Goal: Transaction & Acquisition: Purchase product/service

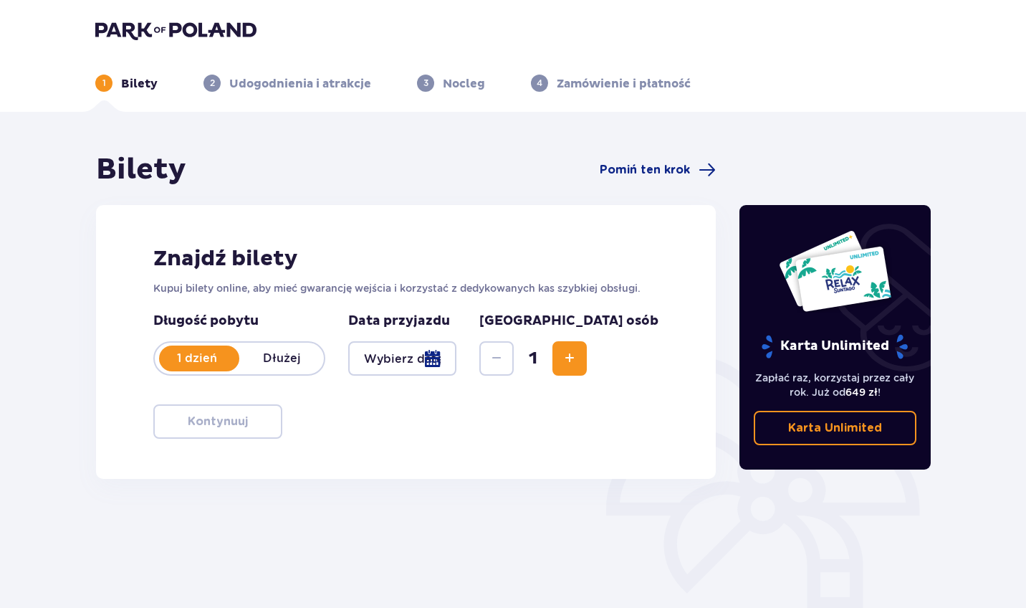
click at [139, 30] on img at bounding box center [175, 30] width 161 height 20
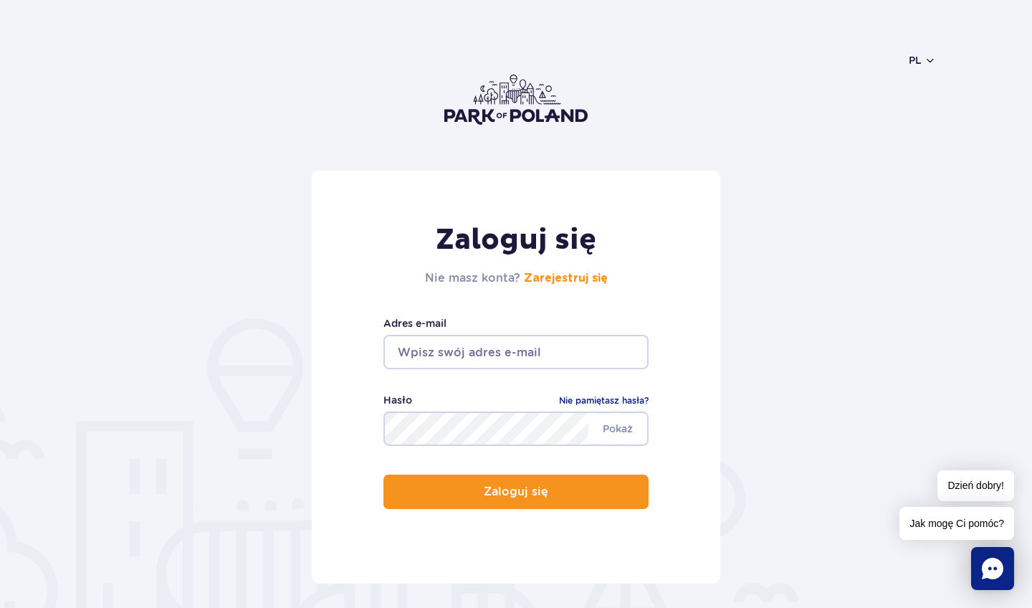
type input "kesurdaniel@gmail.com"
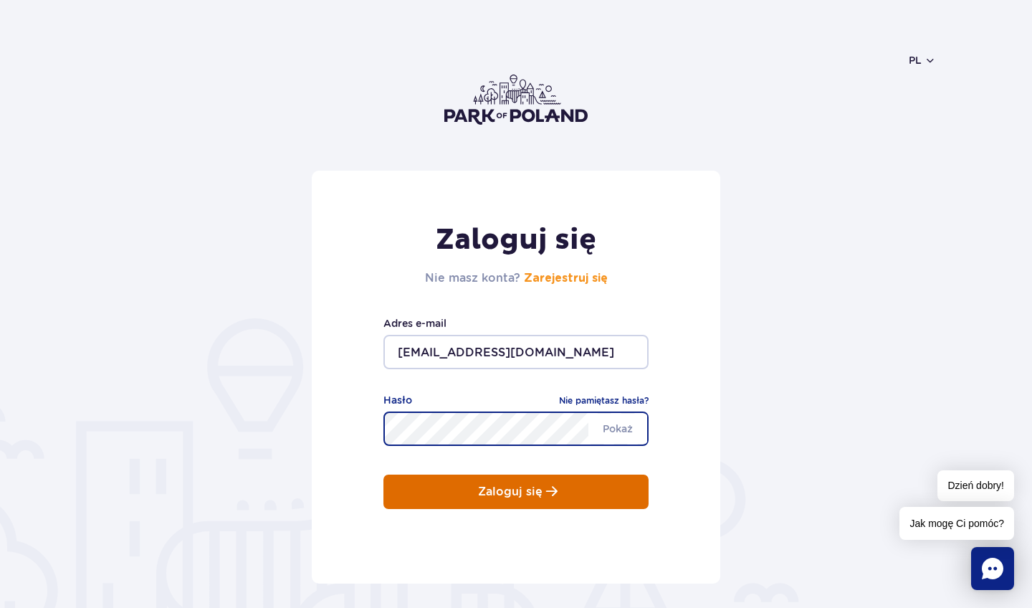
click at [487, 489] on p "Zaloguj się" at bounding box center [510, 491] width 64 height 13
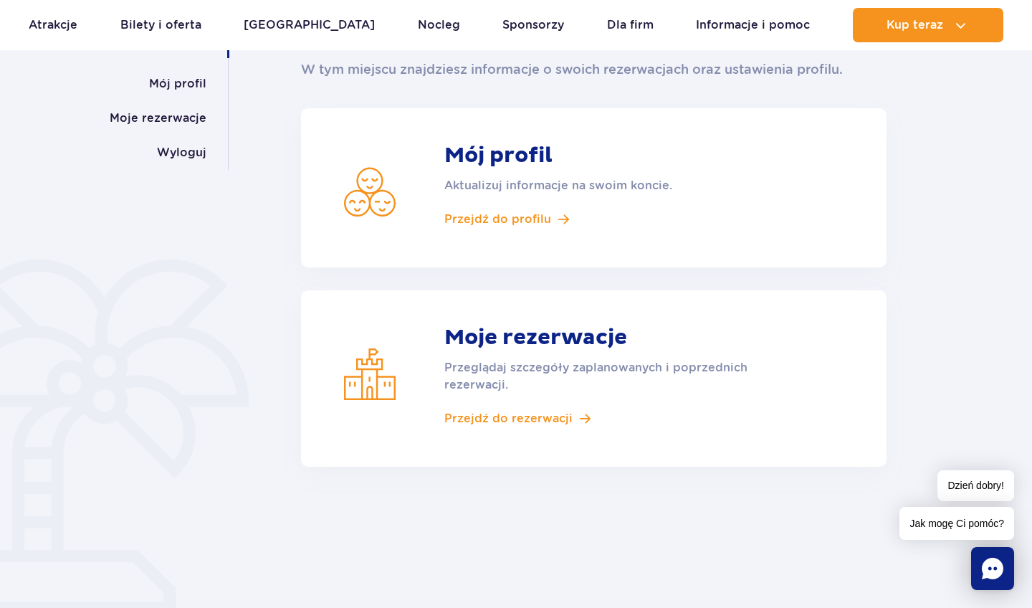
scroll to position [198, 0]
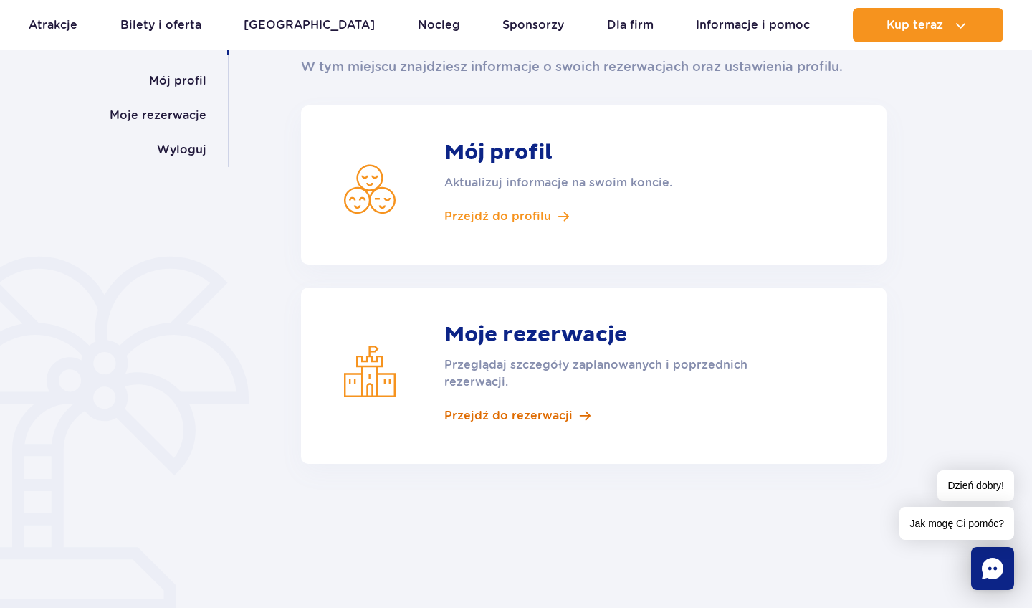
click at [486, 411] on span "Przejdź do rezerwacji" at bounding box center [508, 416] width 128 height 16
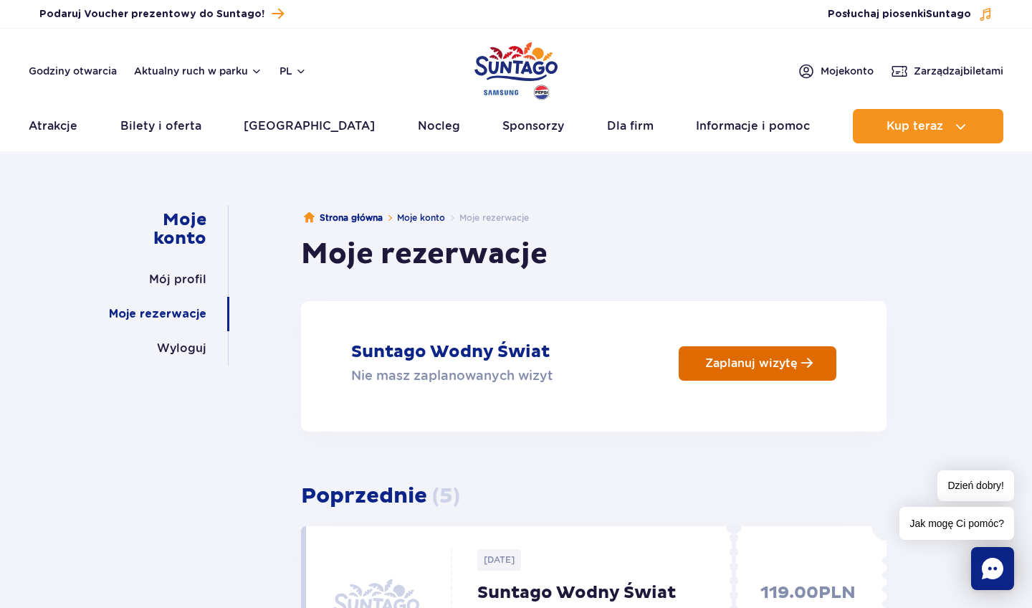
click at [754, 366] on p "Zaplanuj wizytę" at bounding box center [751, 363] width 92 height 14
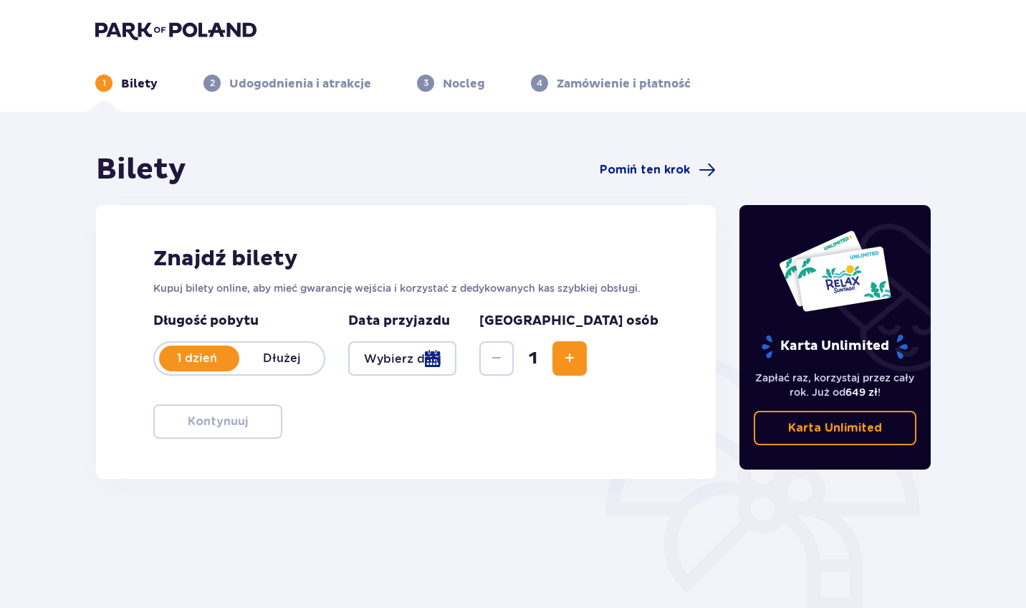
click at [456, 365] on div at bounding box center [402, 358] width 108 height 34
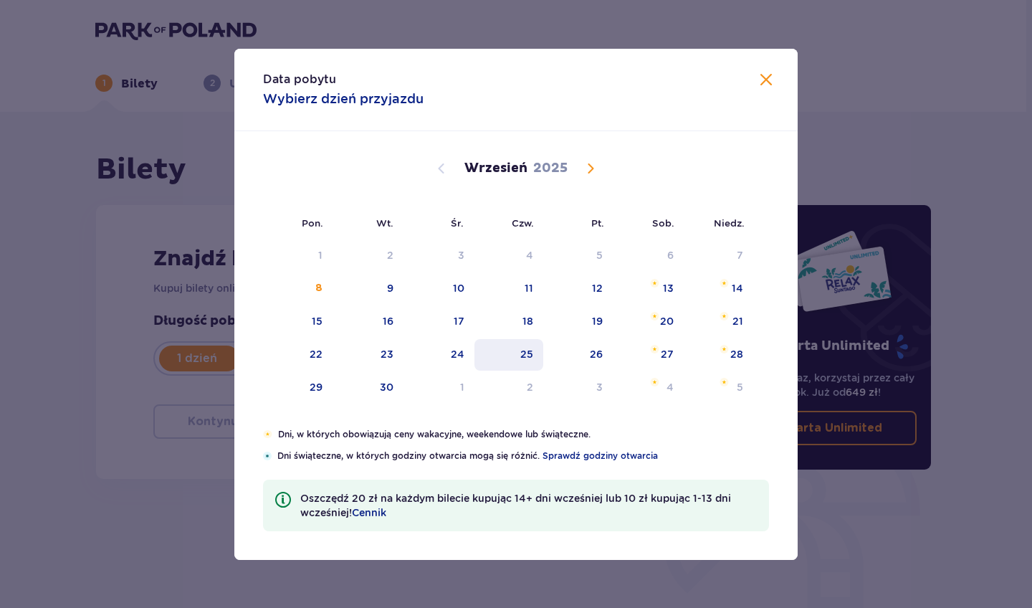
click at [521, 360] on div "25" at bounding box center [526, 354] width 13 height 14
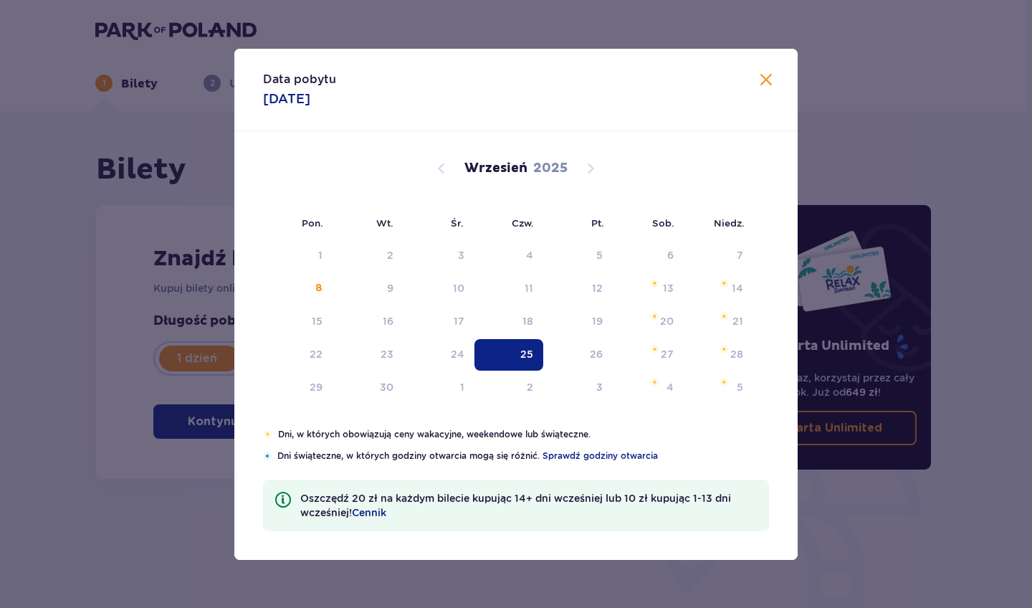
type input "[DATE]"
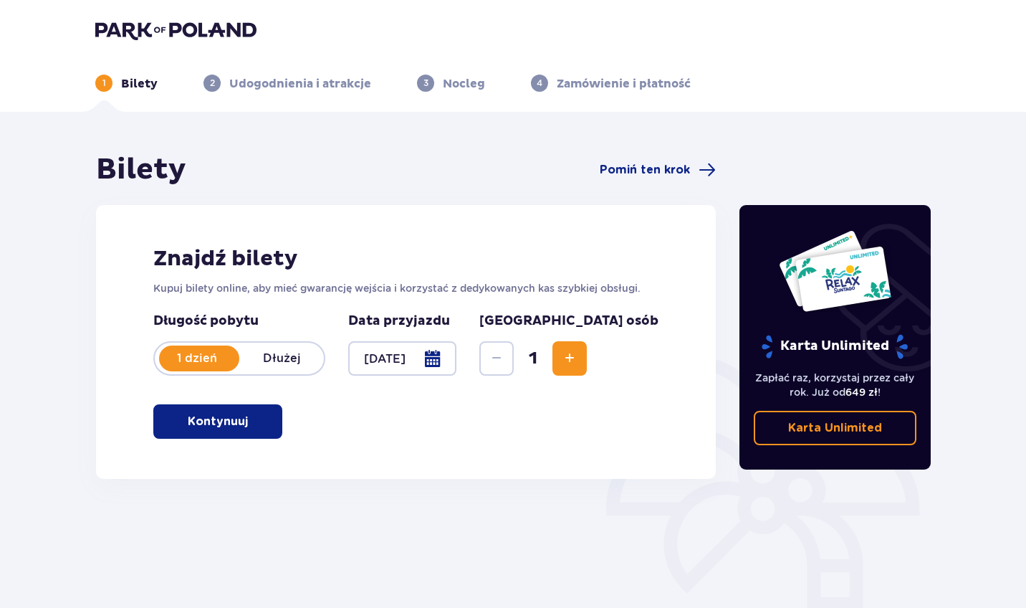
click at [196, 436] on button "Kontynuuj" at bounding box center [217, 421] width 129 height 34
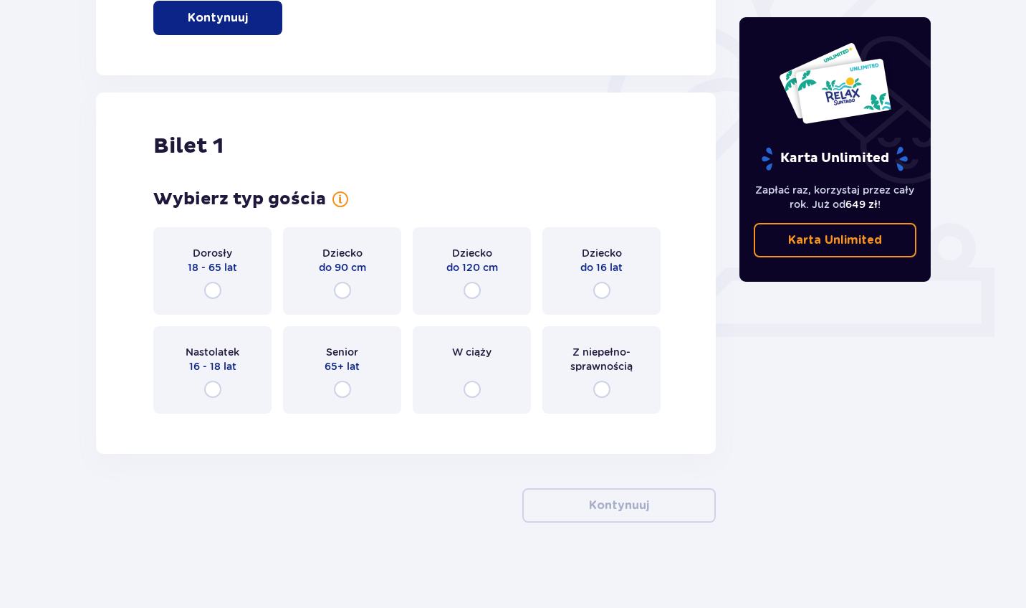
scroll to position [404, 0]
click at [240, 266] on div "Dorosły 18 - 65 lat" at bounding box center [212, 269] width 118 height 87
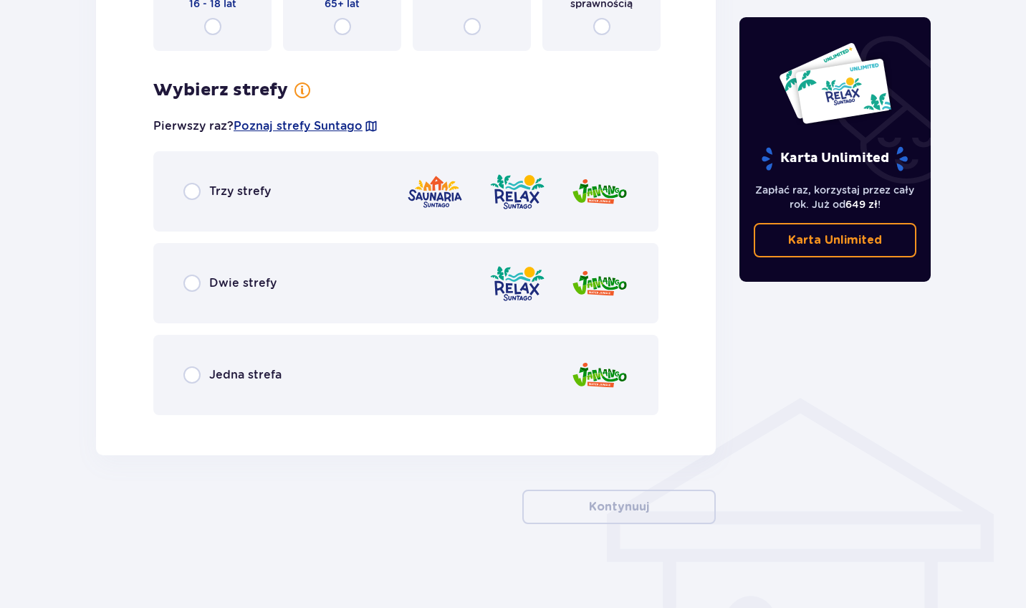
scroll to position [768, 0]
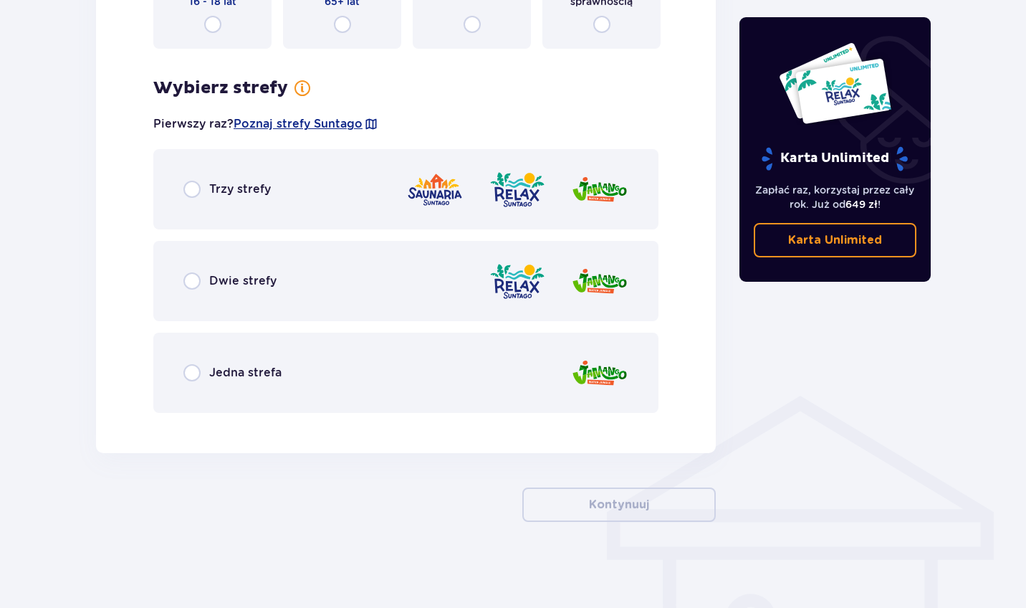
click at [208, 289] on div "Dwie strefy" at bounding box center [229, 280] width 93 height 17
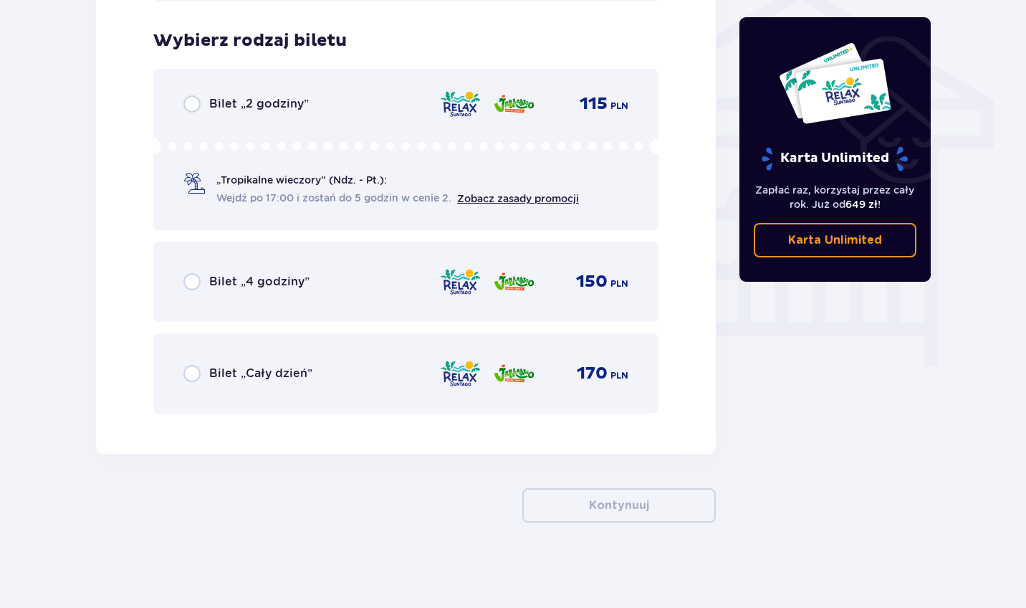
scroll to position [1180, 0]
click at [191, 372] on input "radio" at bounding box center [191, 372] width 17 height 17
radio input "true"
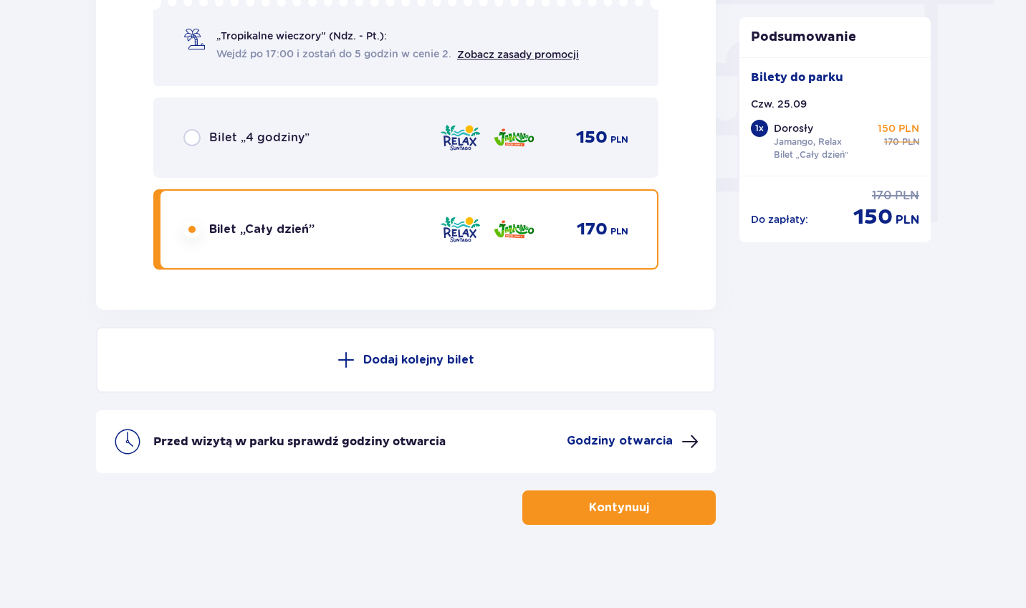
scroll to position [1326, 0]
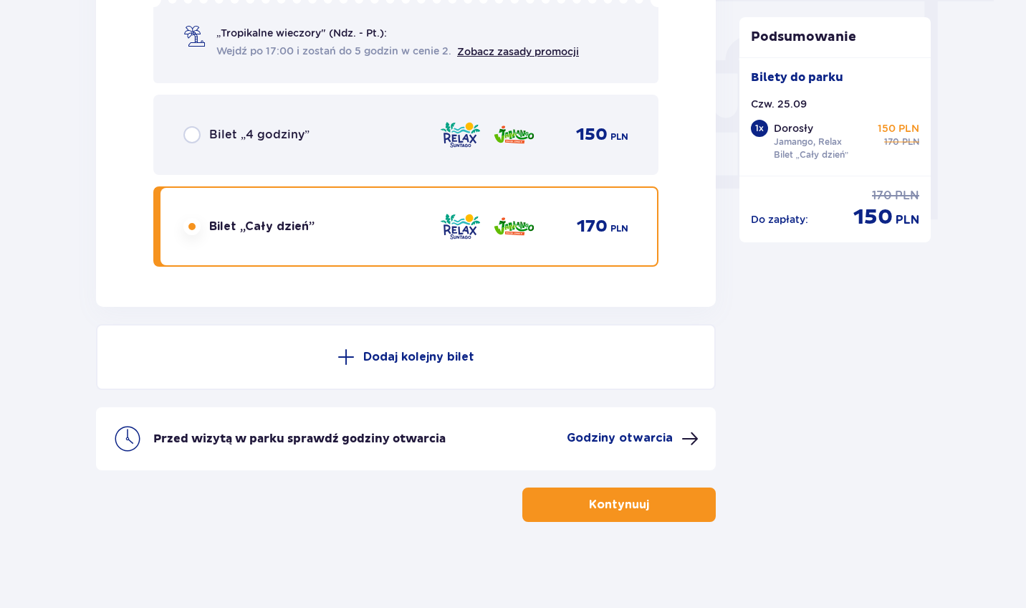
click at [593, 502] on p "Kontynuuj" at bounding box center [619, 504] width 60 height 16
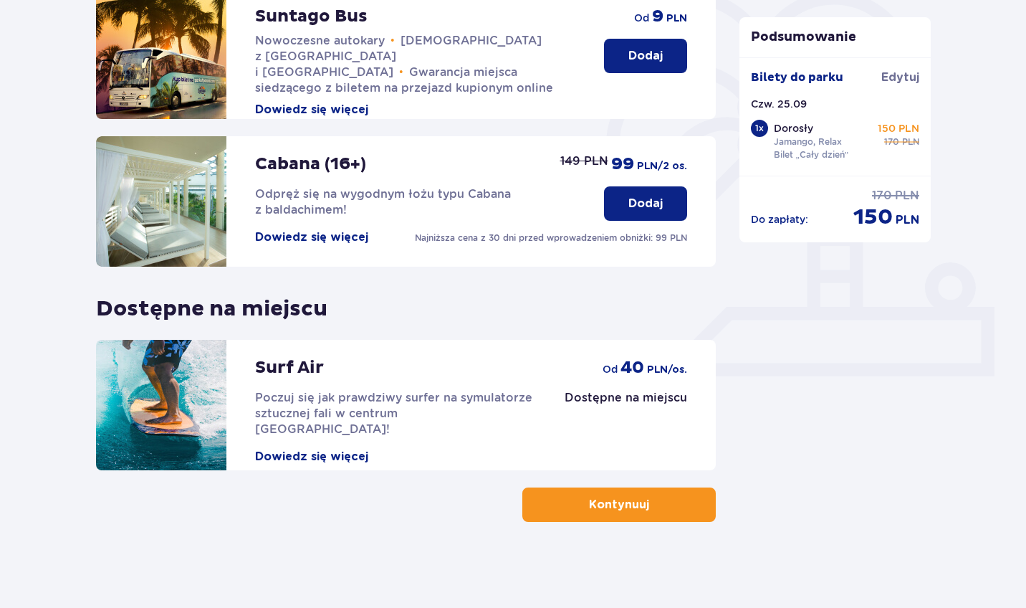
click at [593, 502] on p "Kontynuuj" at bounding box center [619, 504] width 60 height 16
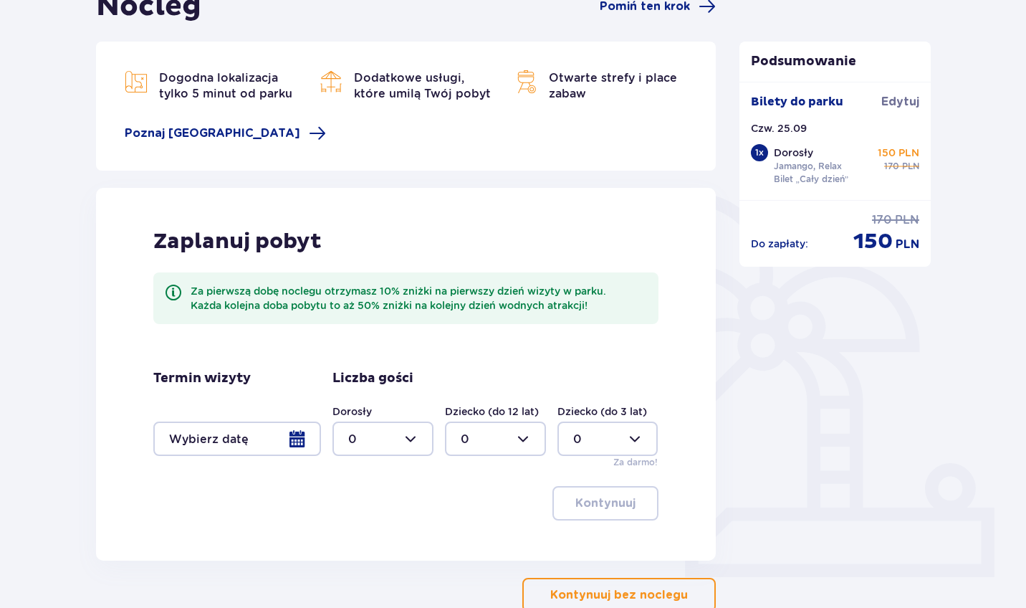
scroll to position [181, 0]
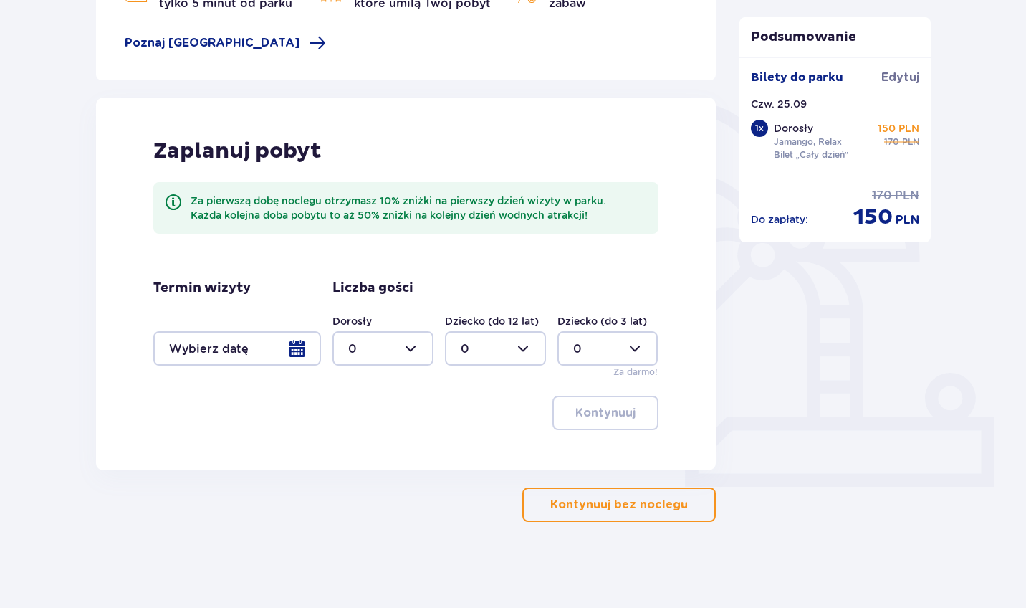
click at [593, 502] on p "Kontynuuj bez noclegu" at bounding box center [619, 504] width 138 height 16
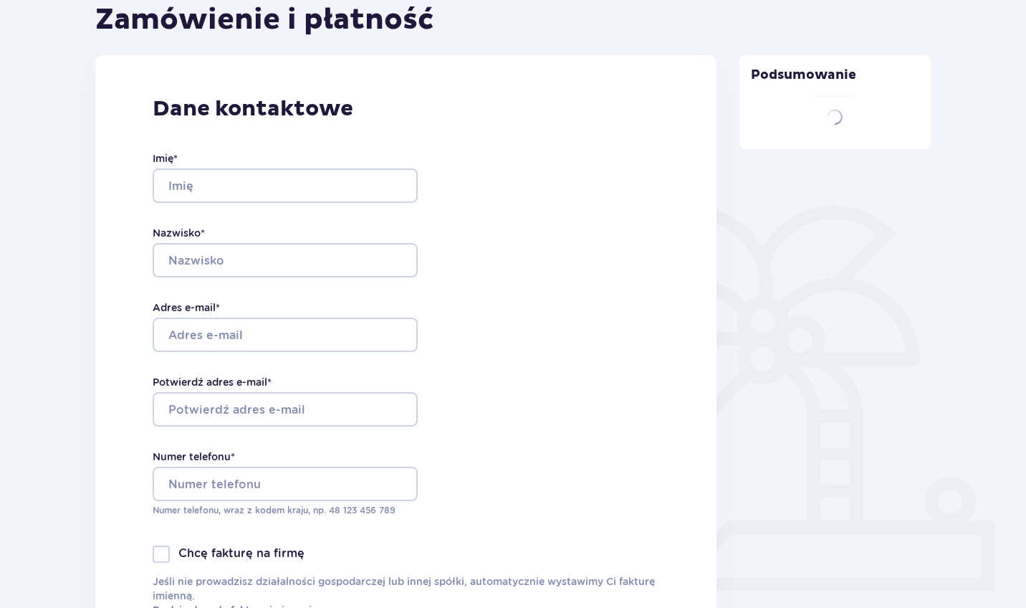
type input "[PERSON_NAME]"
type input "Rusek"
type input "[EMAIL_ADDRESS][DOMAIN_NAME]"
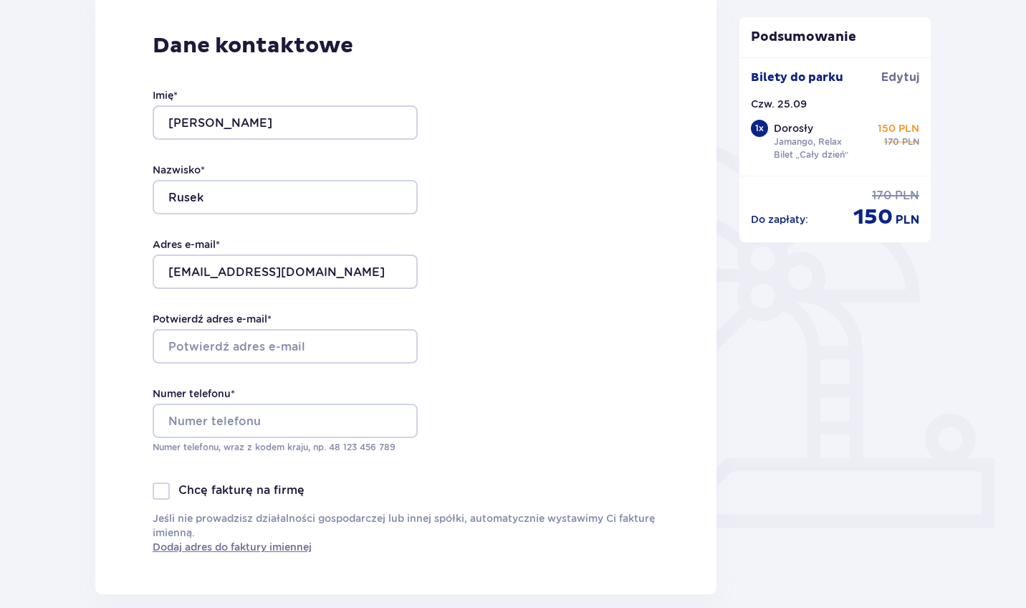
scroll to position [215, 0]
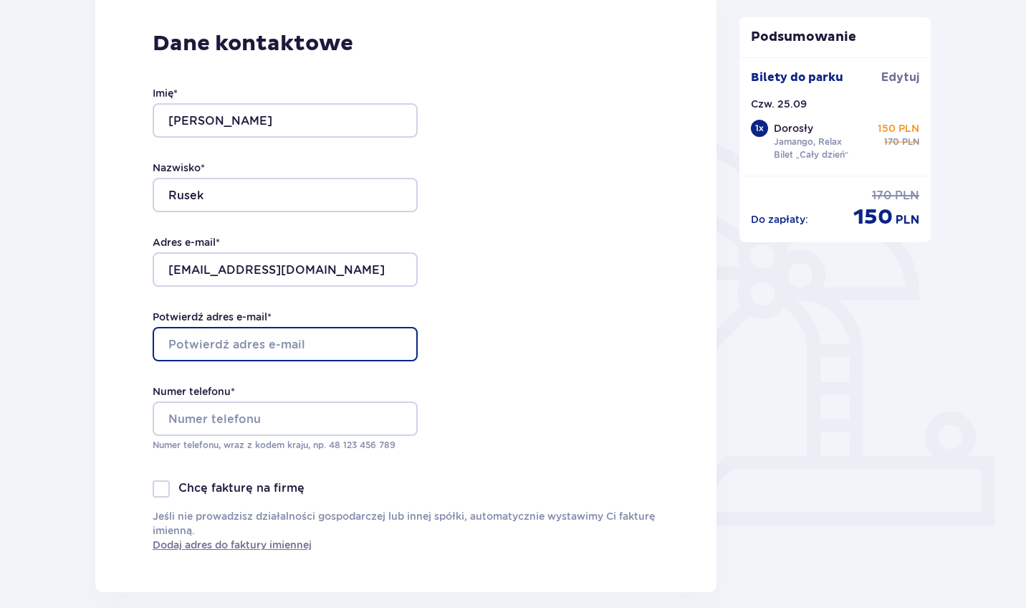
type input "[EMAIL_ADDRESS][DOMAIN_NAME]"
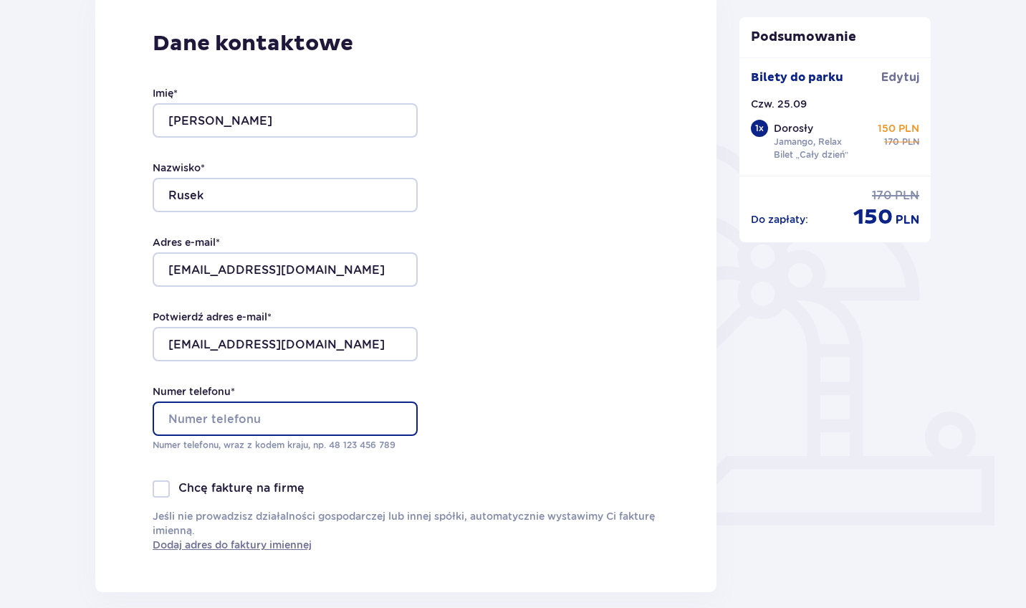
type input "728801549"
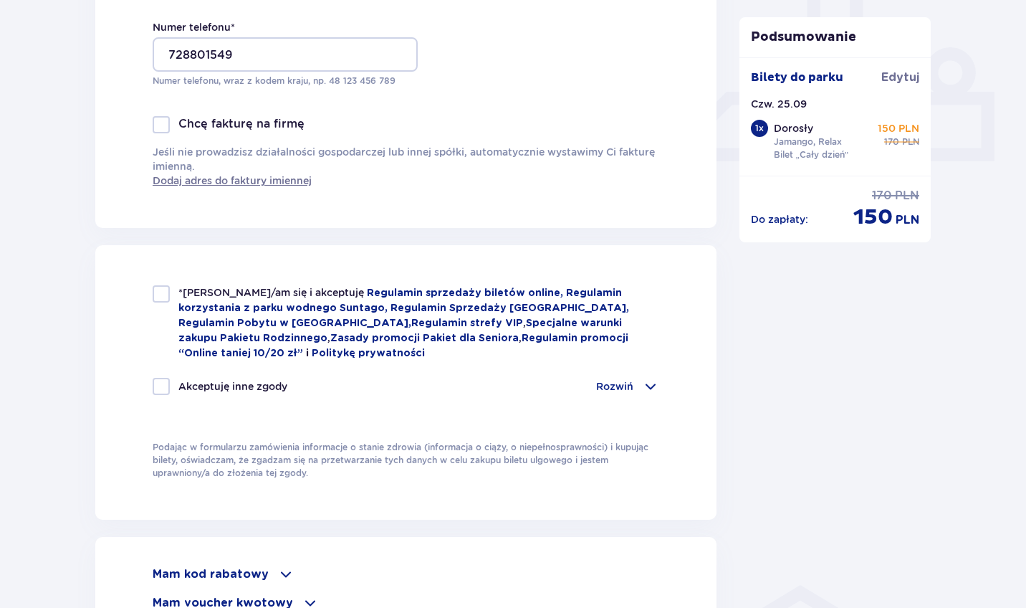
scroll to position [567, 0]
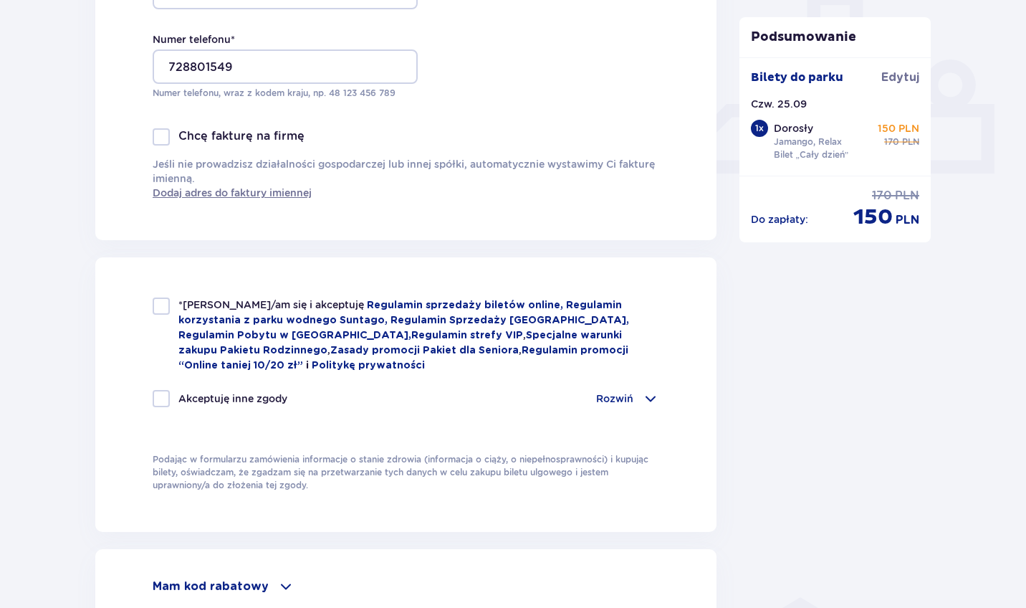
click at [158, 299] on div at bounding box center [161, 305] width 17 height 17
checkbox input "true"
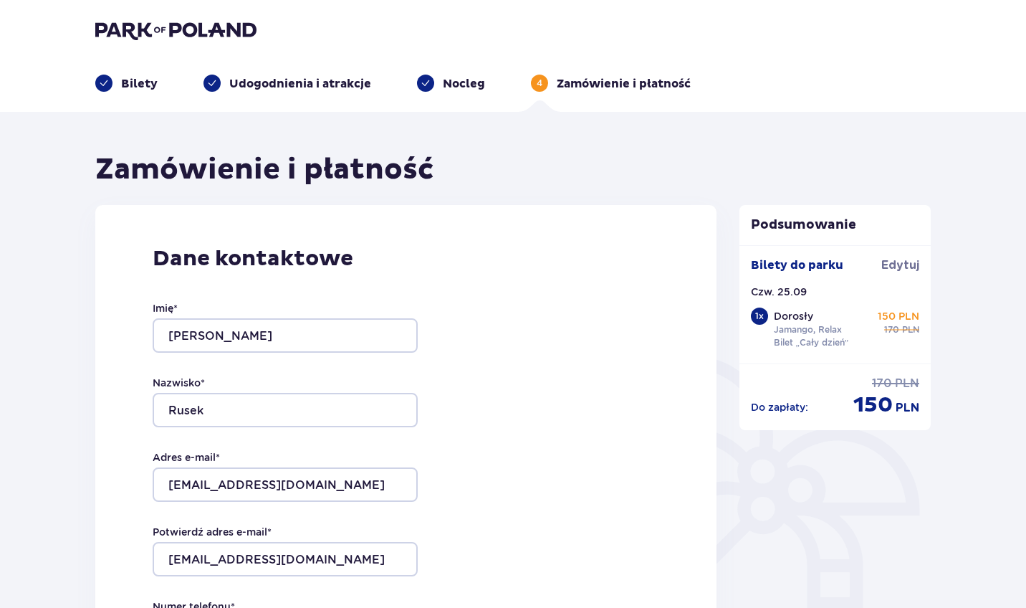
scroll to position [0, 0]
click at [136, 86] on p "Bilety" at bounding box center [139, 84] width 37 height 16
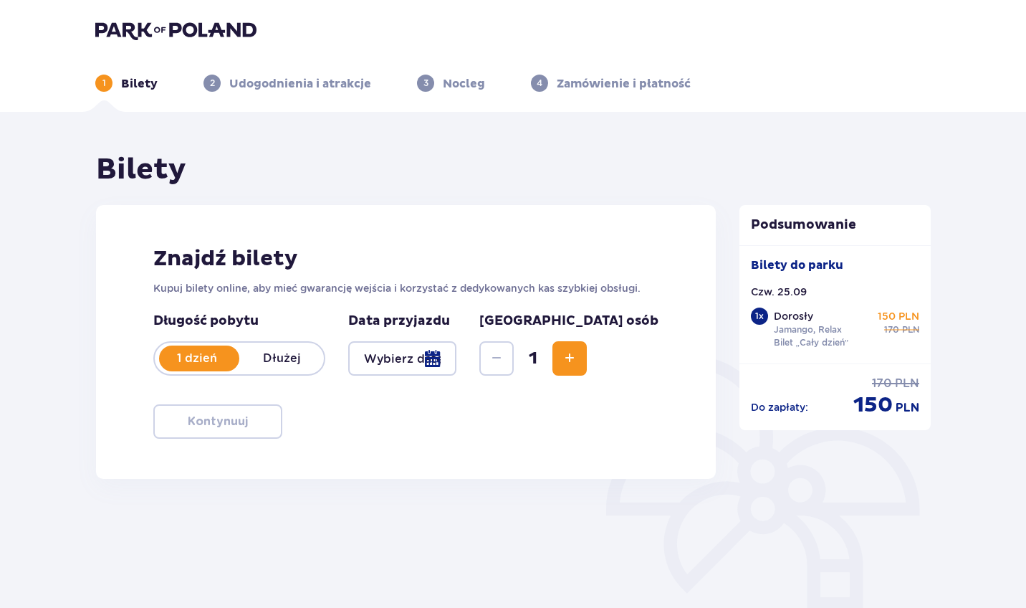
type input "[DATE]"
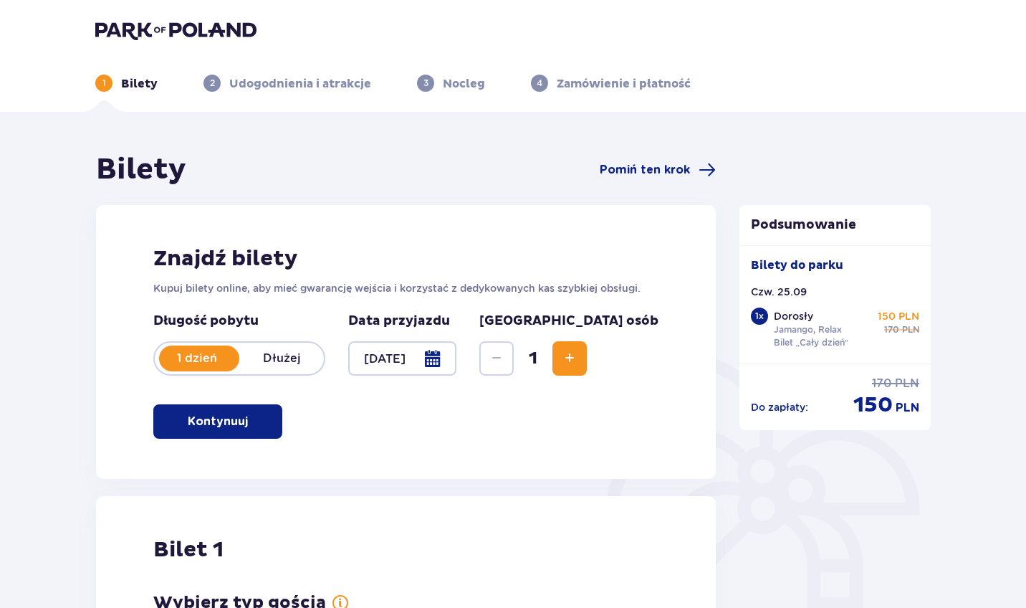
click at [142, 26] on img at bounding box center [175, 30] width 161 height 20
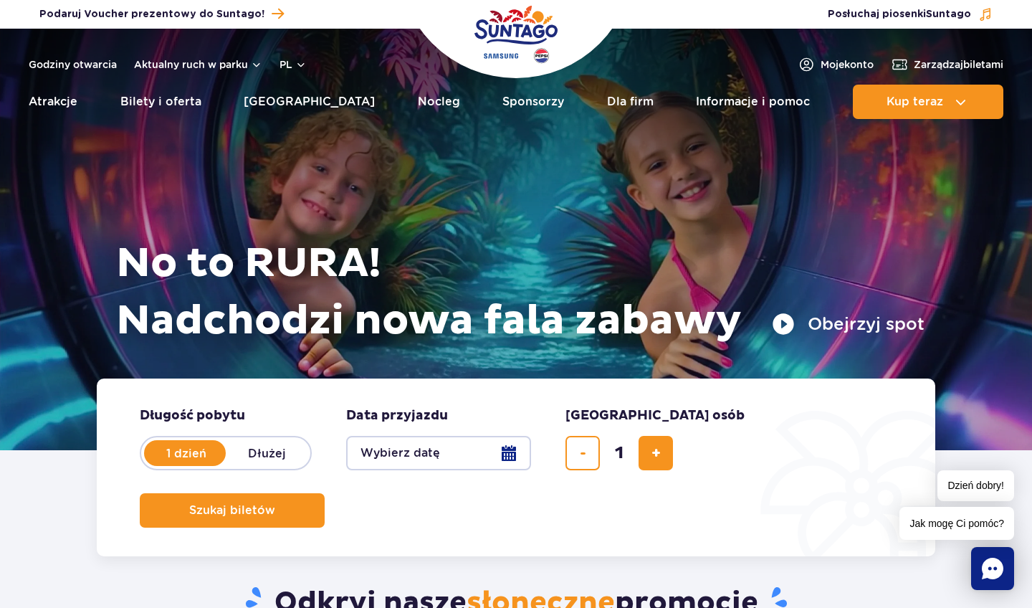
click at [835, 334] on button "Obejrzyj spot" at bounding box center [848, 323] width 153 height 23
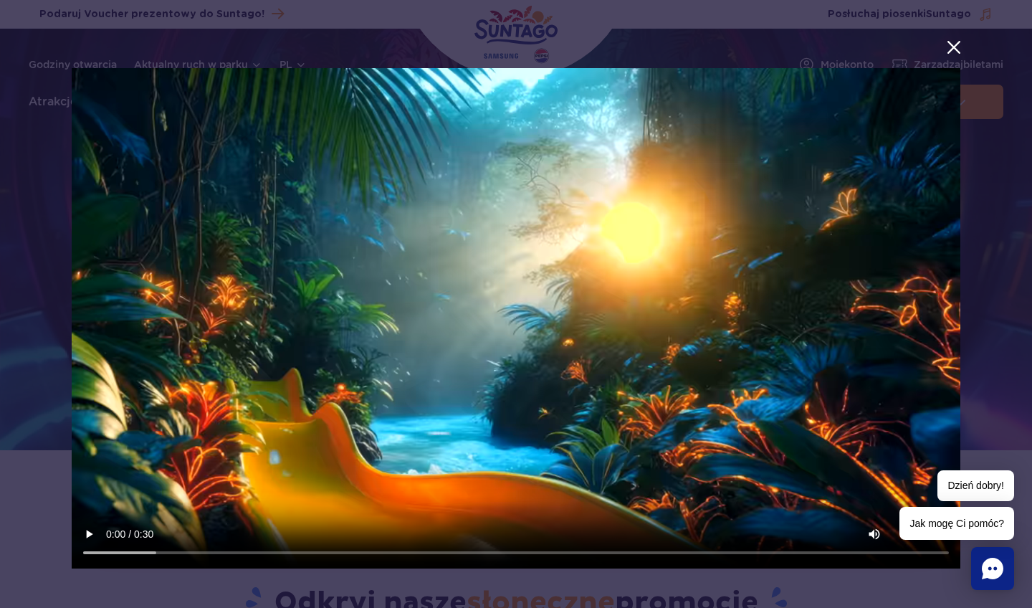
click at [951, 51] on button "menu.aria_label.close_suntago_spot_modal" at bounding box center [953, 47] width 19 height 19
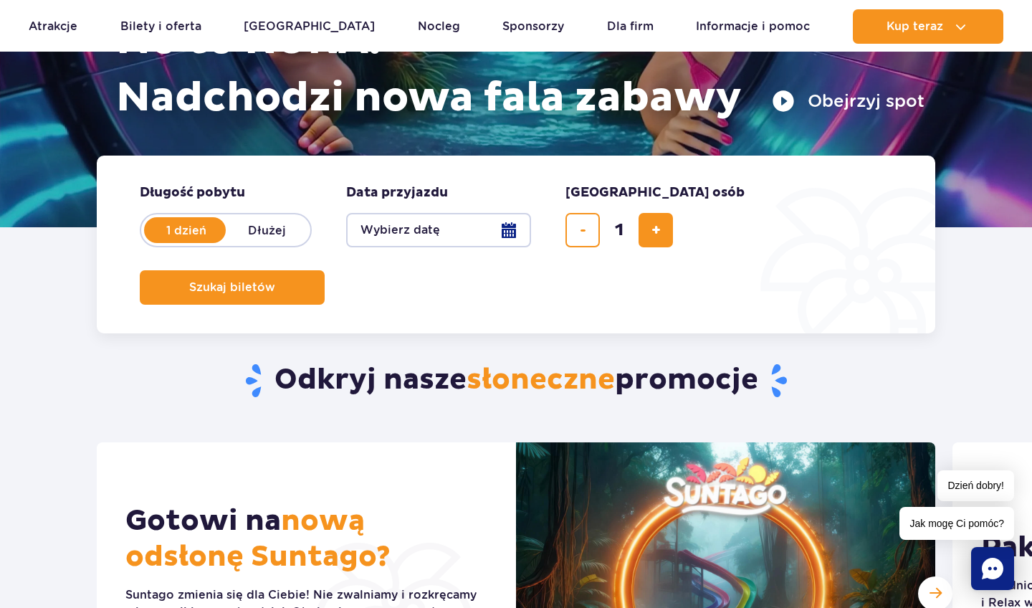
scroll to position [219, 0]
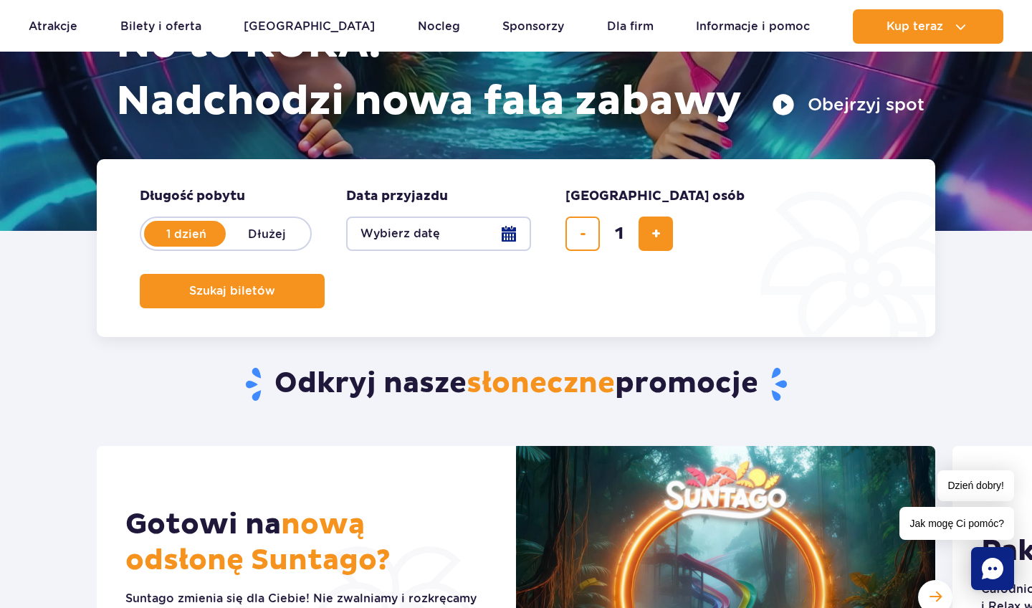
click at [501, 232] on button "Wybierz datę" at bounding box center [438, 233] width 185 height 34
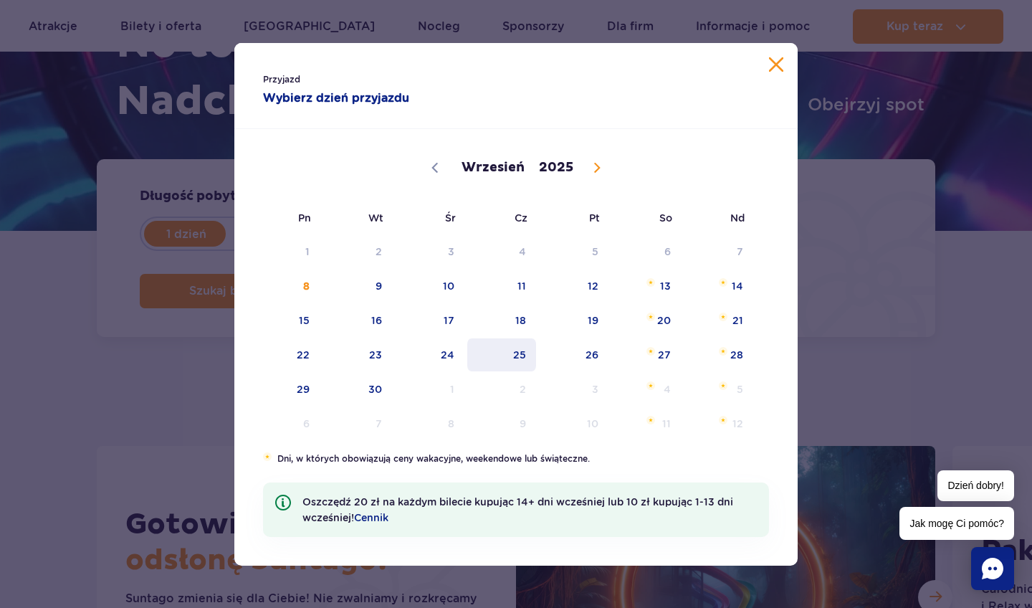
click at [515, 358] on span "25" at bounding box center [502, 354] width 72 height 33
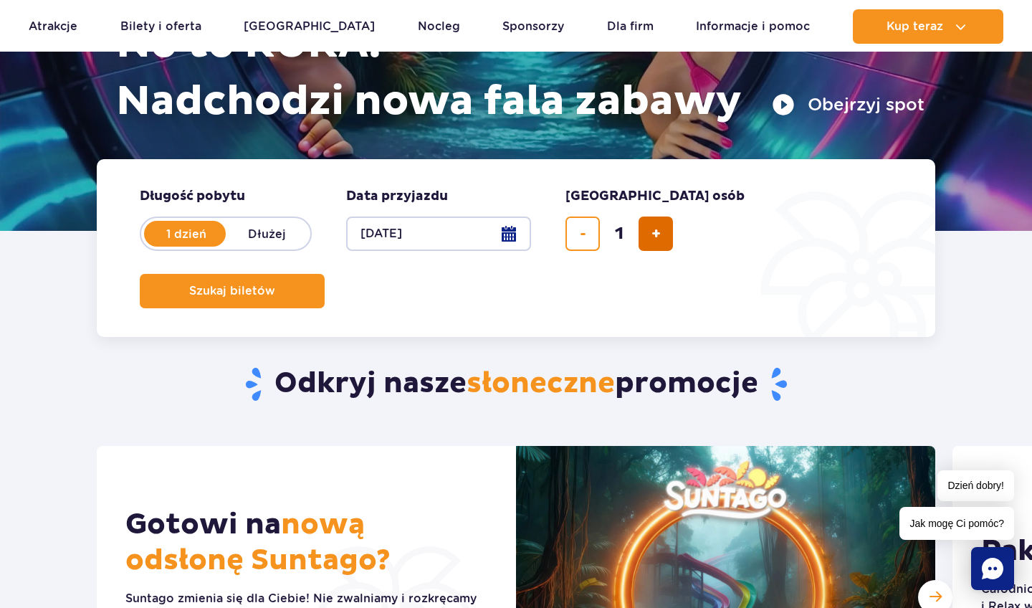
click at [651, 234] on span "dodaj bilet" at bounding box center [655, 234] width 9 height 0
type input "4"
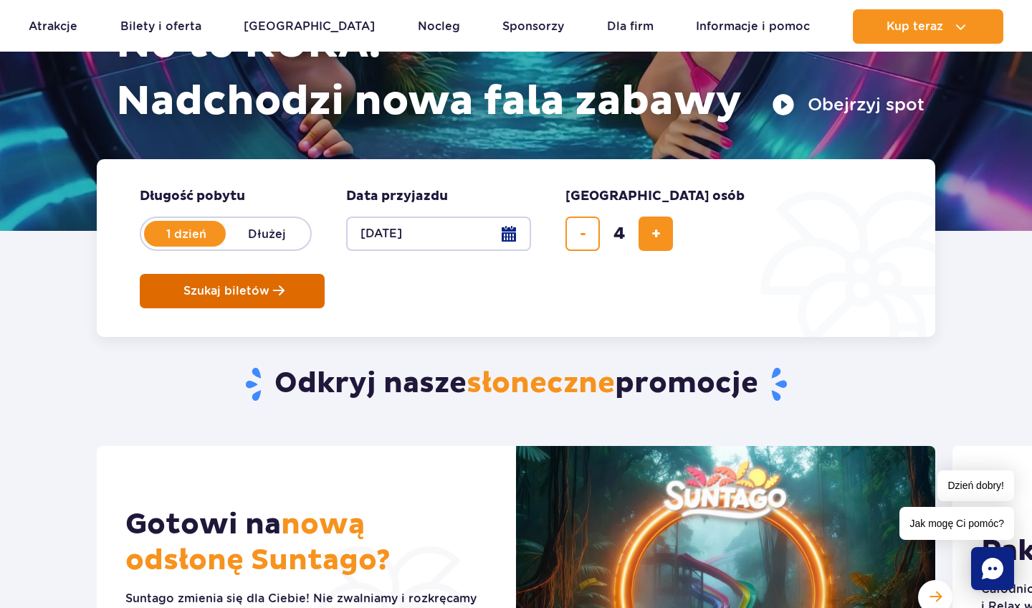
click at [269, 284] on span "Szukaj biletów" at bounding box center [226, 290] width 86 height 13
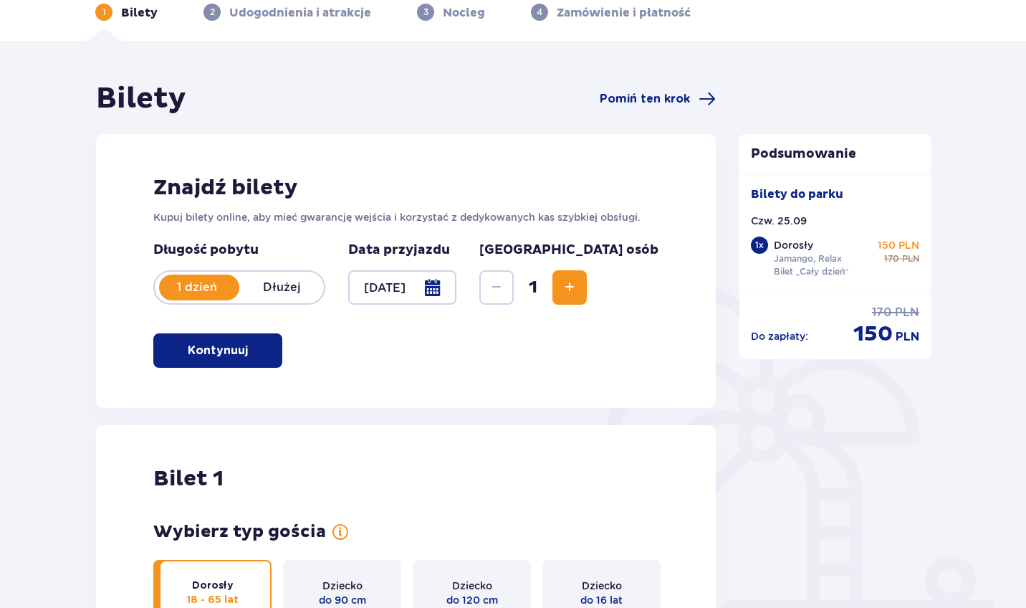
scroll to position [71, 0]
click at [587, 300] on button "Increase" at bounding box center [569, 287] width 34 height 34
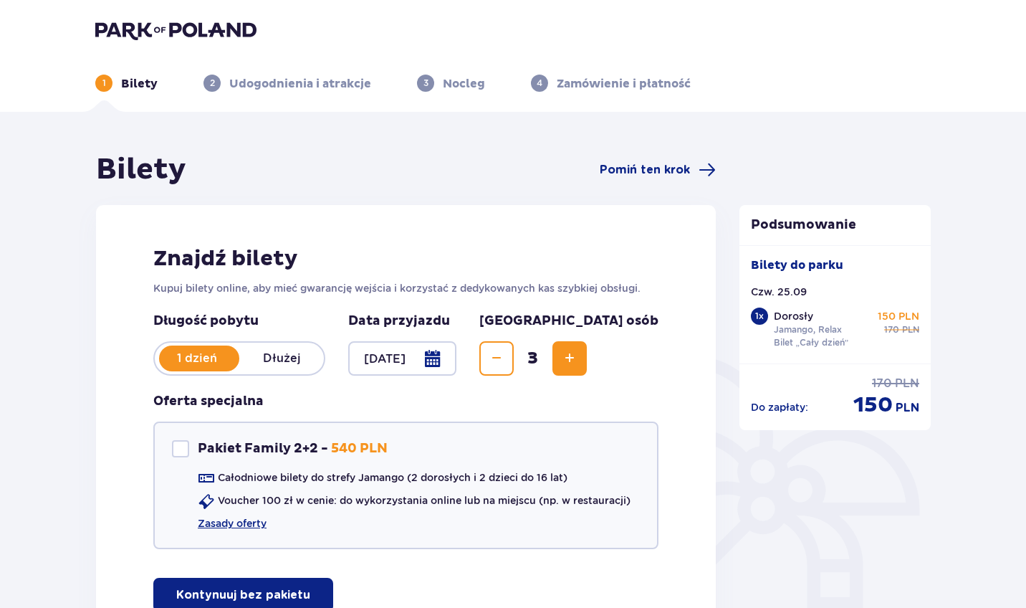
scroll to position [0, 0]
click at [587, 374] on button "Increase" at bounding box center [569, 358] width 34 height 34
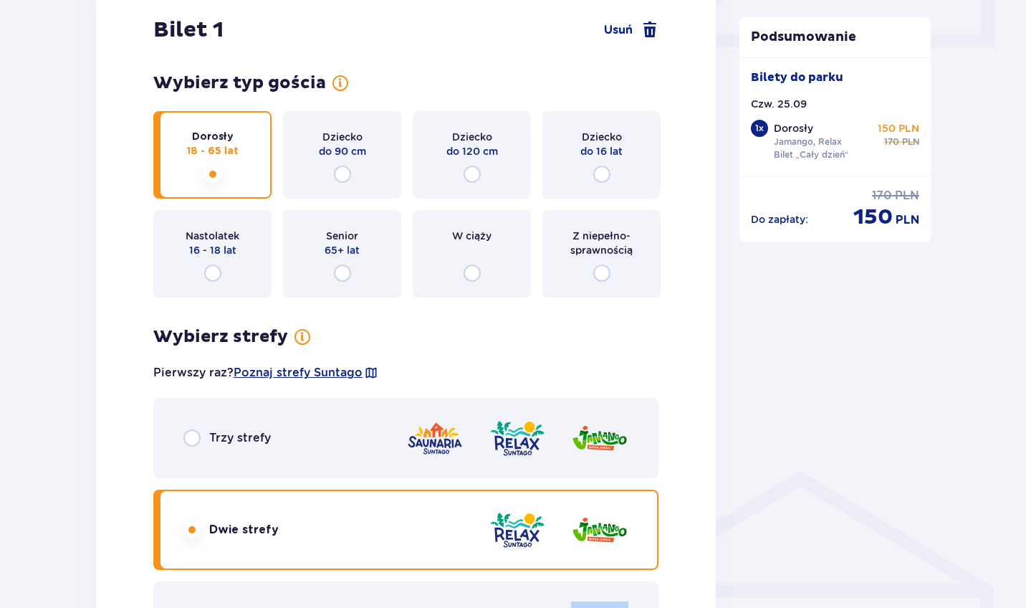
scroll to position [698, 0]
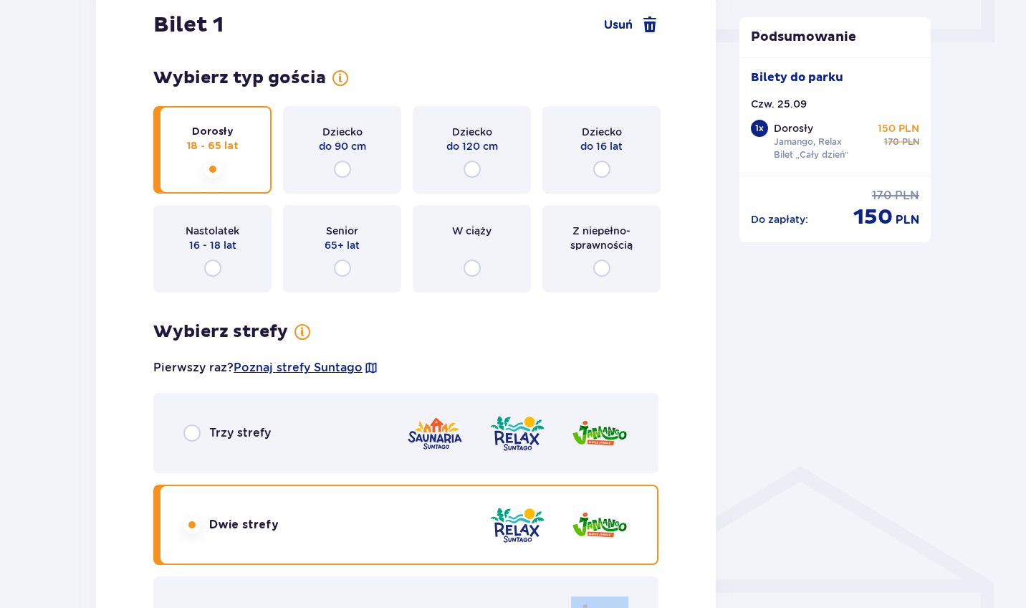
click at [195, 425] on input "radio" at bounding box center [191, 432] width 17 height 17
radio input "true"
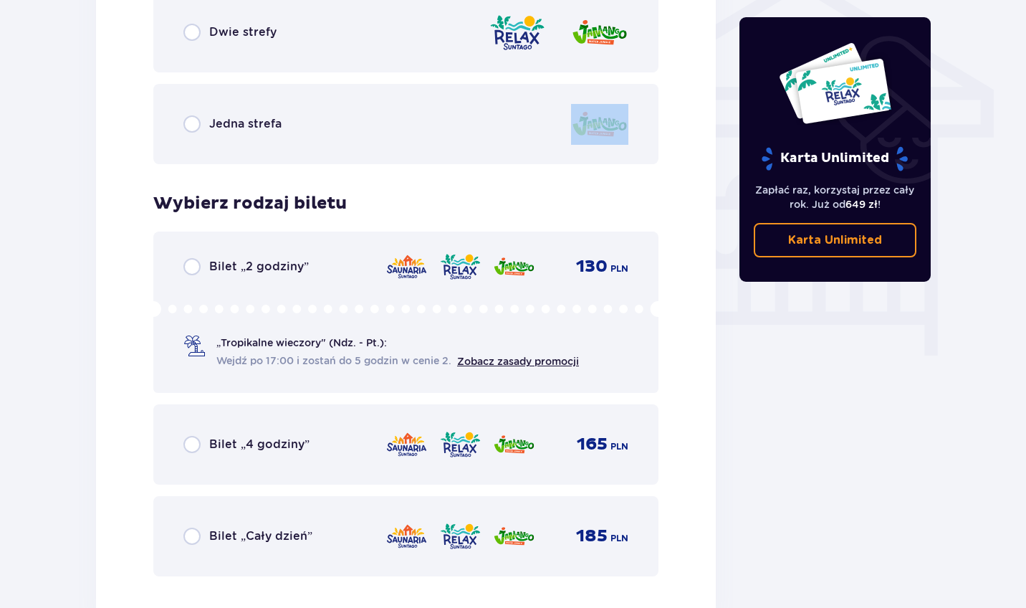
scroll to position [1366, 0]
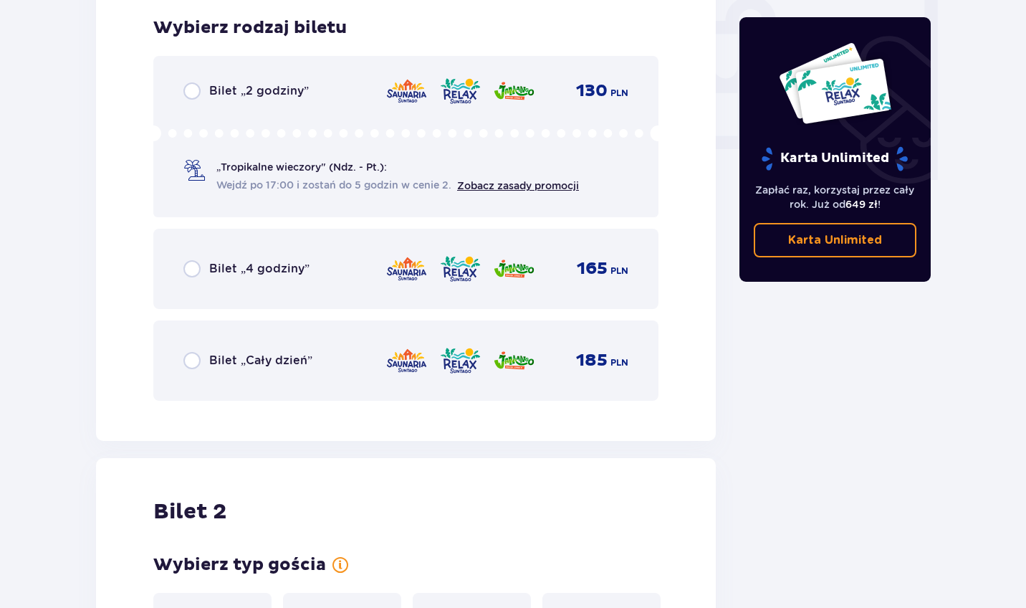
click at [197, 366] on input "radio" at bounding box center [191, 360] width 17 height 17
radio input "true"
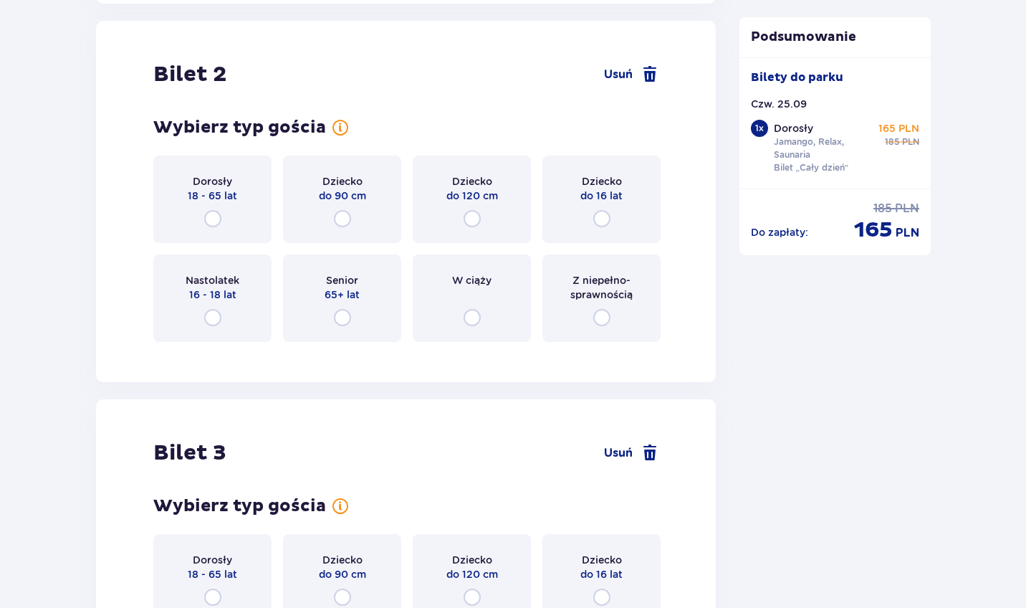
scroll to position [1806, 0]
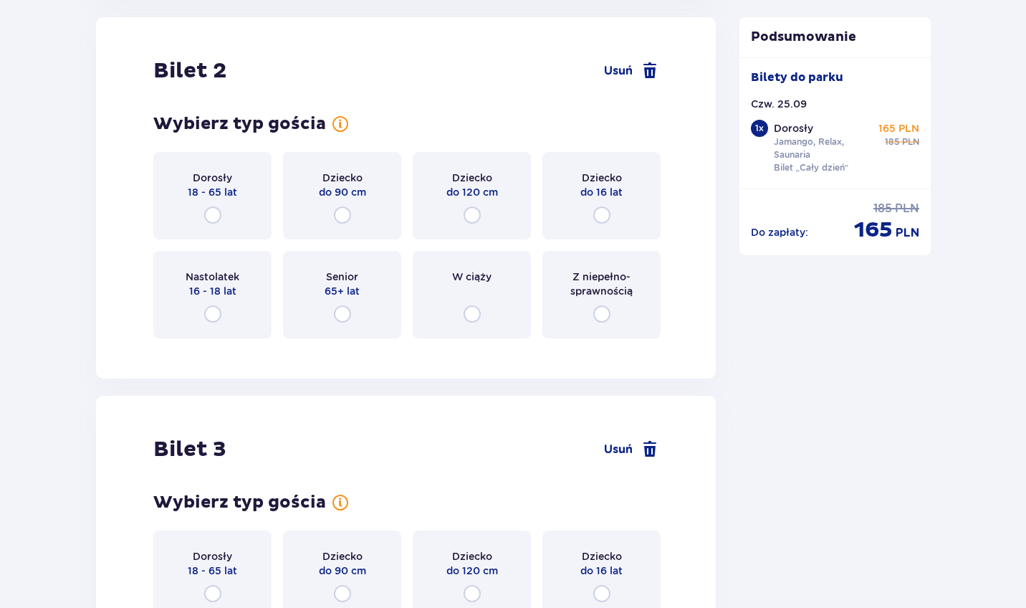
click at [202, 214] on div "Dorosły 18 - 65 lat" at bounding box center [212, 195] width 118 height 87
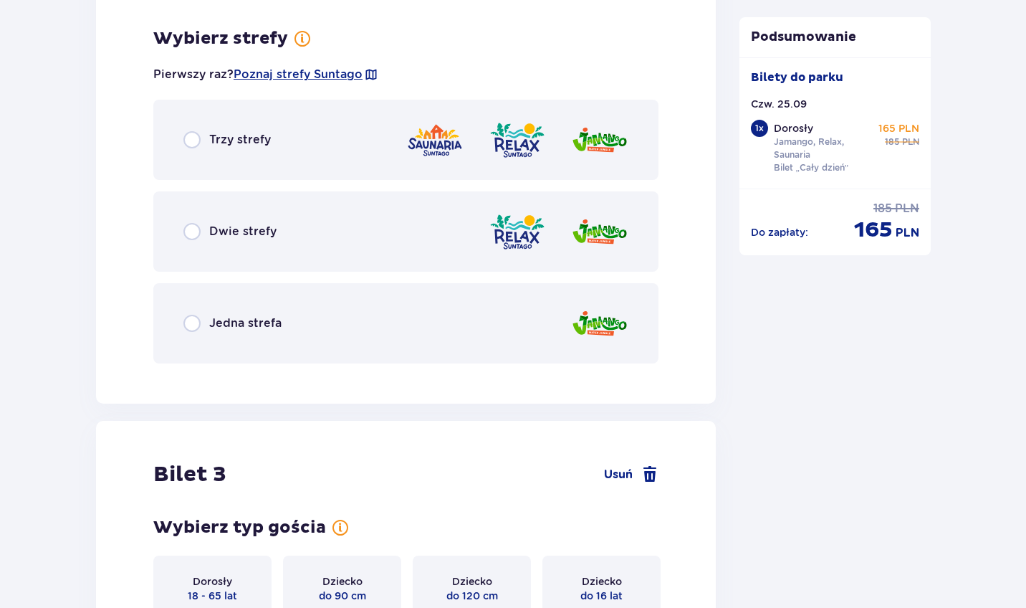
scroll to position [2156, 0]
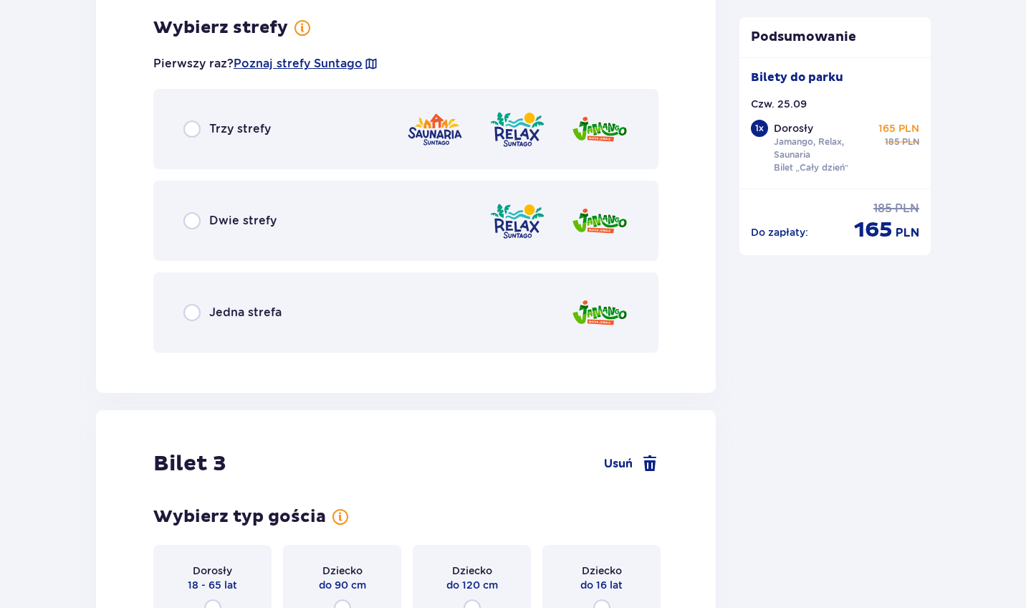
click at [202, 141] on div "Trzy strefy" at bounding box center [405, 129] width 505 height 80
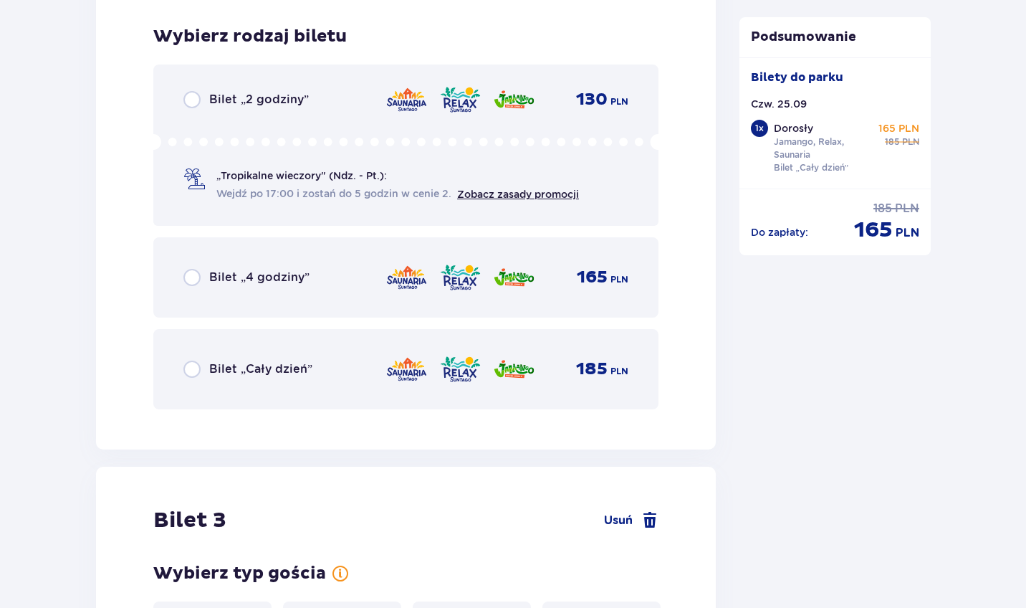
scroll to position [2520, 0]
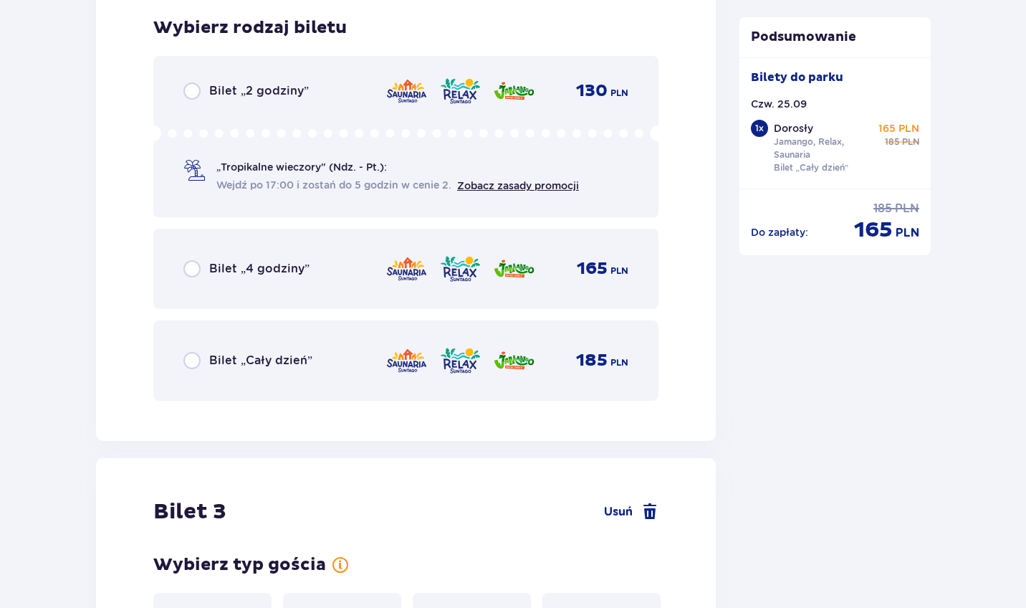
click at [203, 343] on div "Bilet „Cały dzień” 185 PLN" at bounding box center [405, 360] width 505 height 80
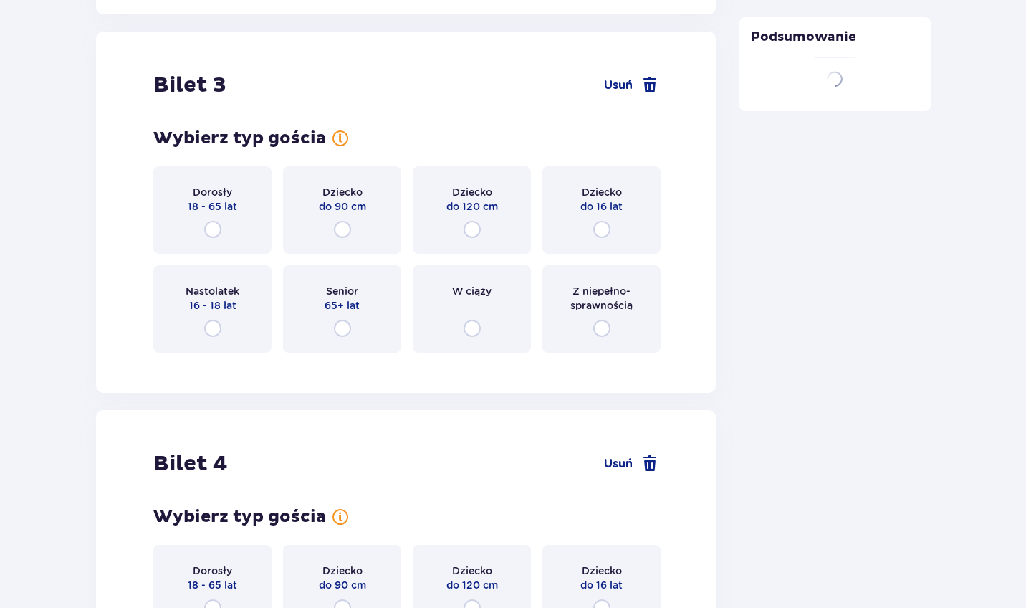
scroll to position [2960, 0]
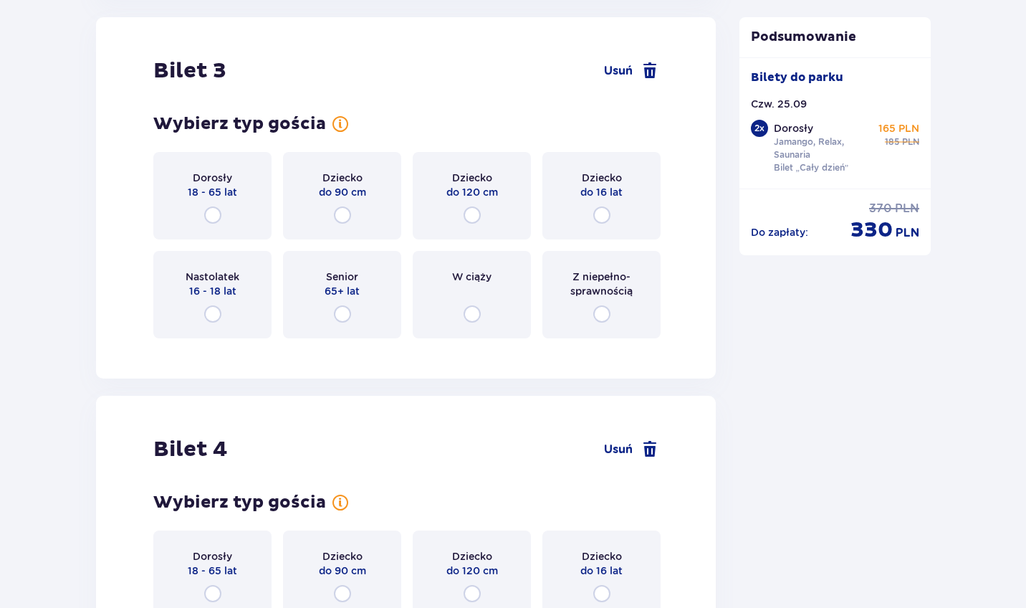
click at [206, 216] on input "radio" at bounding box center [212, 214] width 17 height 17
radio input "true"
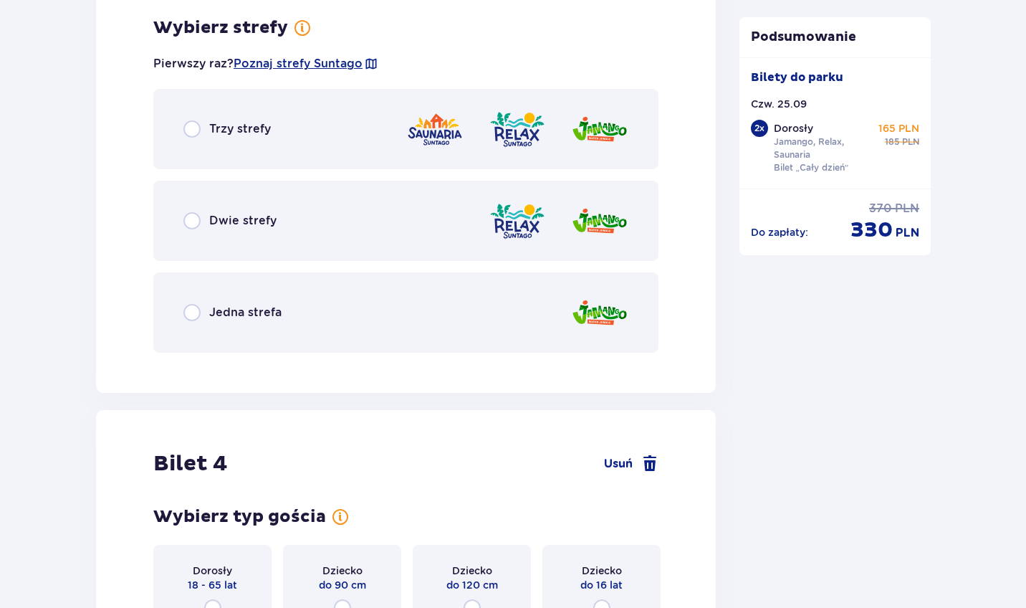
click at [205, 133] on div "Trzy strefy" at bounding box center [226, 128] width 87 height 17
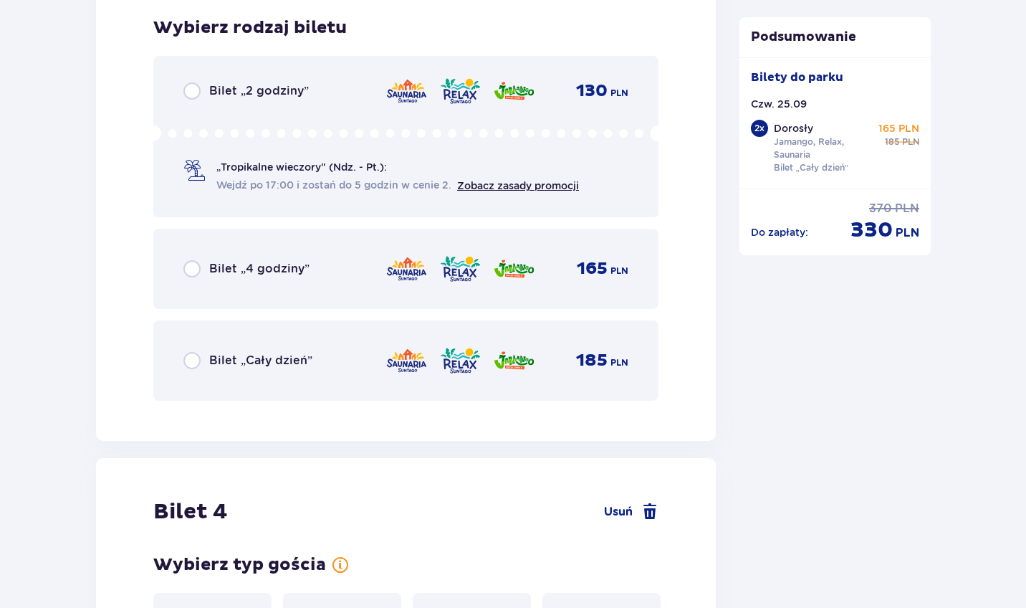
click at [214, 355] on p "Bilet „Cały dzień”" at bounding box center [260, 360] width 103 height 16
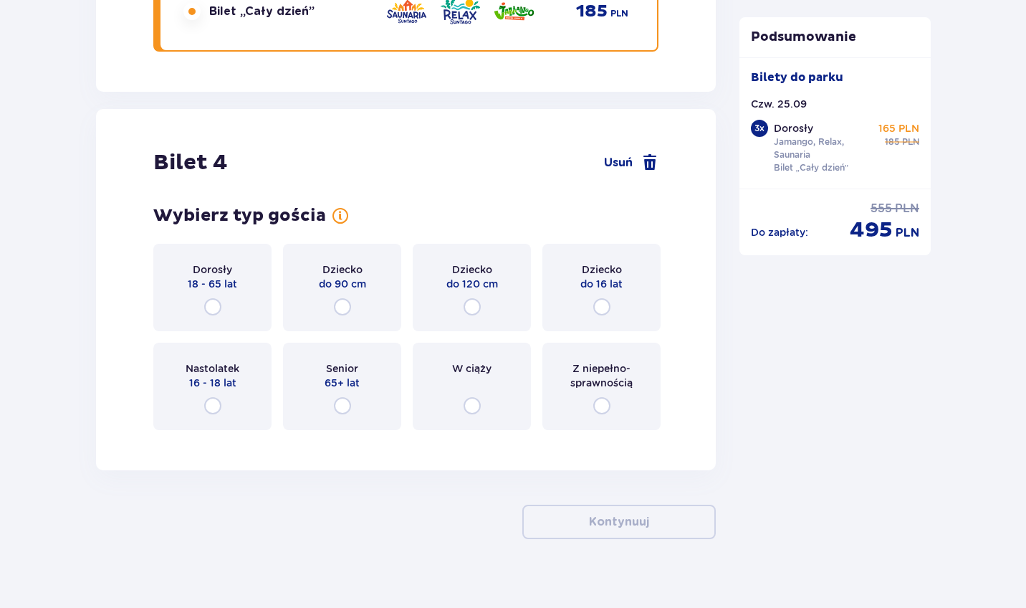
click at [212, 275] on div "Dorosły 18 - 65 lat" at bounding box center [212, 287] width 118 height 87
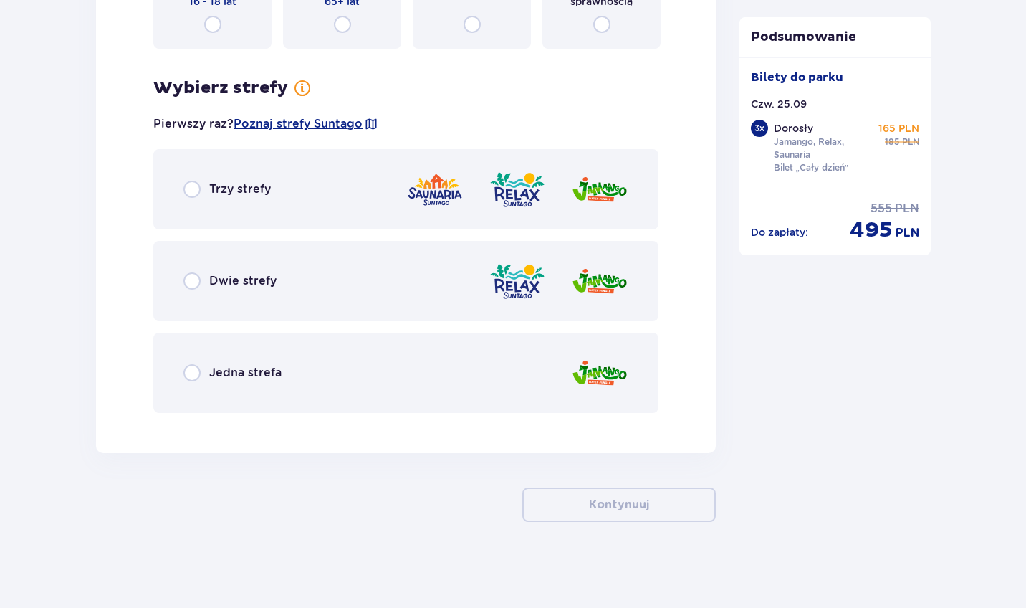
click at [221, 202] on div "Trzy strefy" at bounding box center [405, 189] width 505 height 80
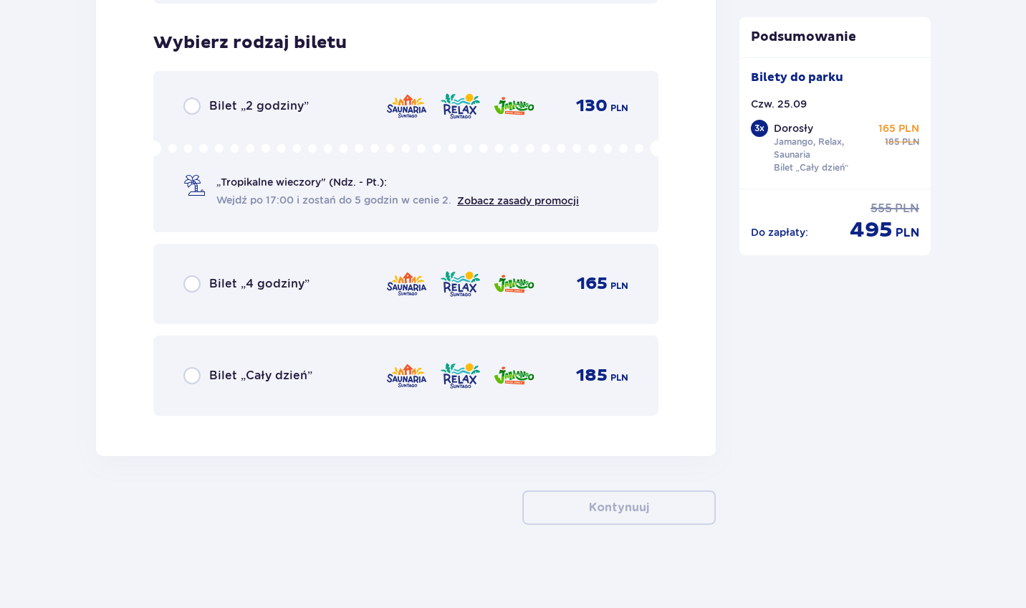
scroll to position [4816, 0]
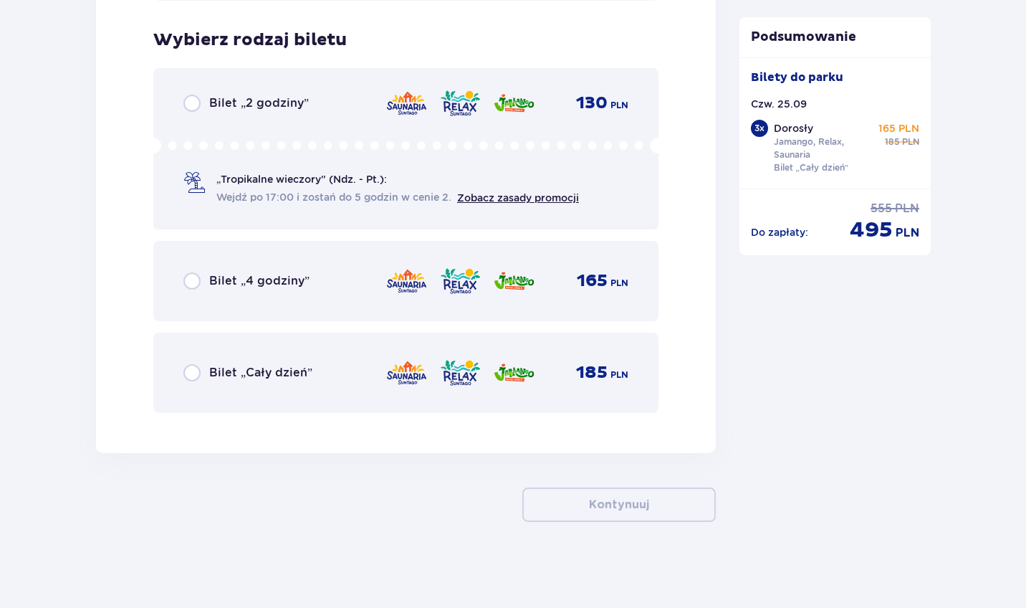
click at [223, 363] on div "Bilet „Cały dzień” 185 PLN" at bounding box center [405, 373] width 445 height 30
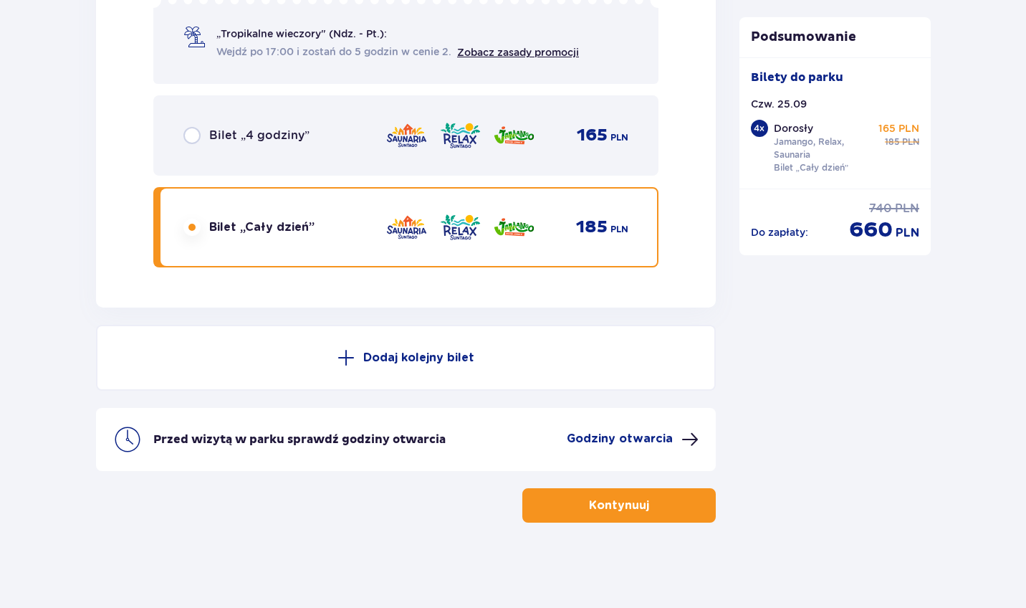
scroll to position [4962, 0]
click at [572, 508] on button "Kontynuuj" at bounding box center [618, 504] width 193 height 34
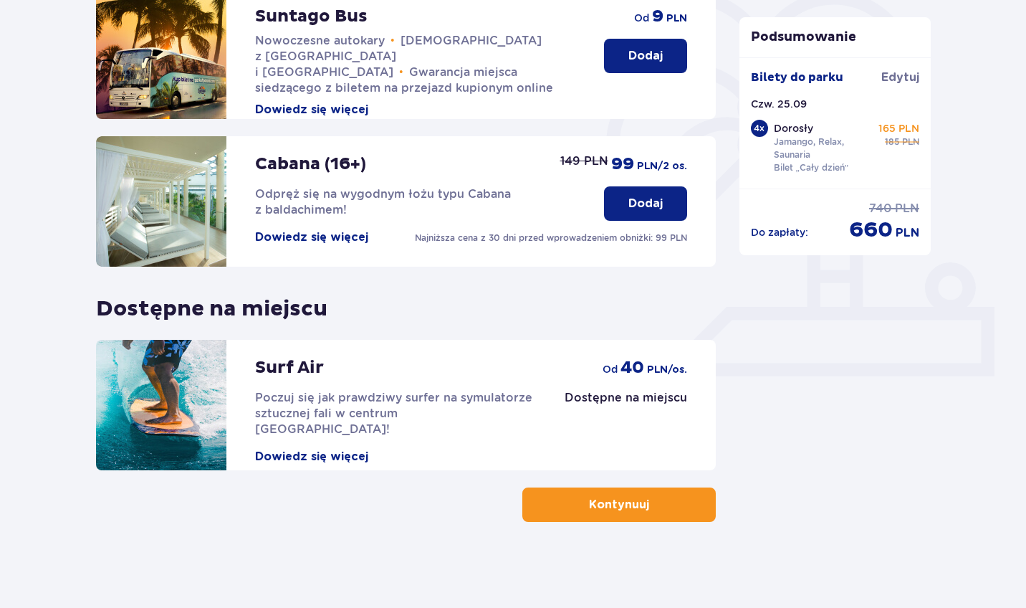
click at [572, 508] on button "Kontynuuj" at bounding box center [618, 504] width 193 height 34
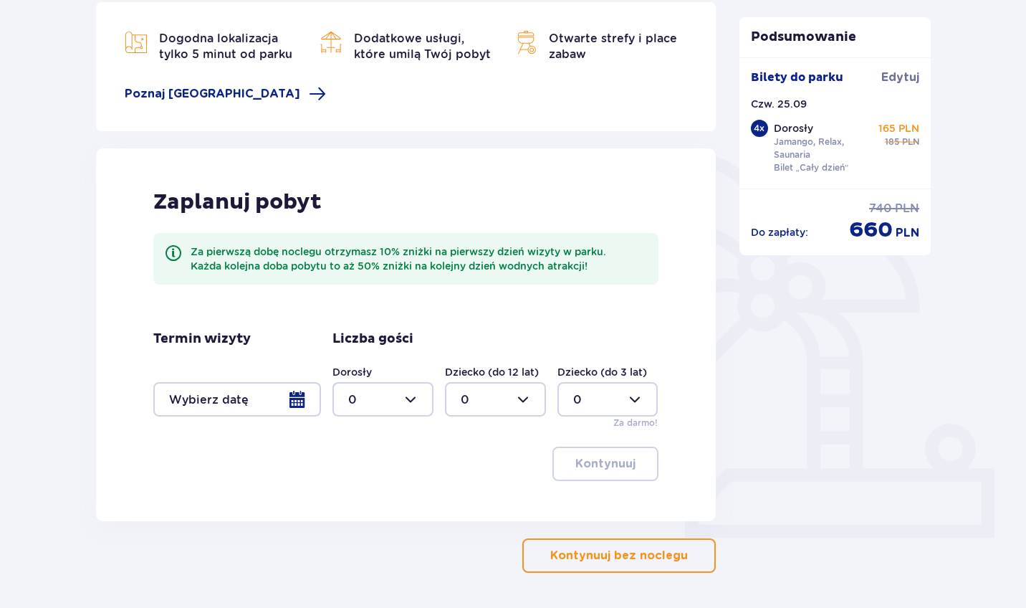
click at [587, 542] on button "Kontynuuj bez noclegu" at bounding box center [618, 555] width 193 height 34
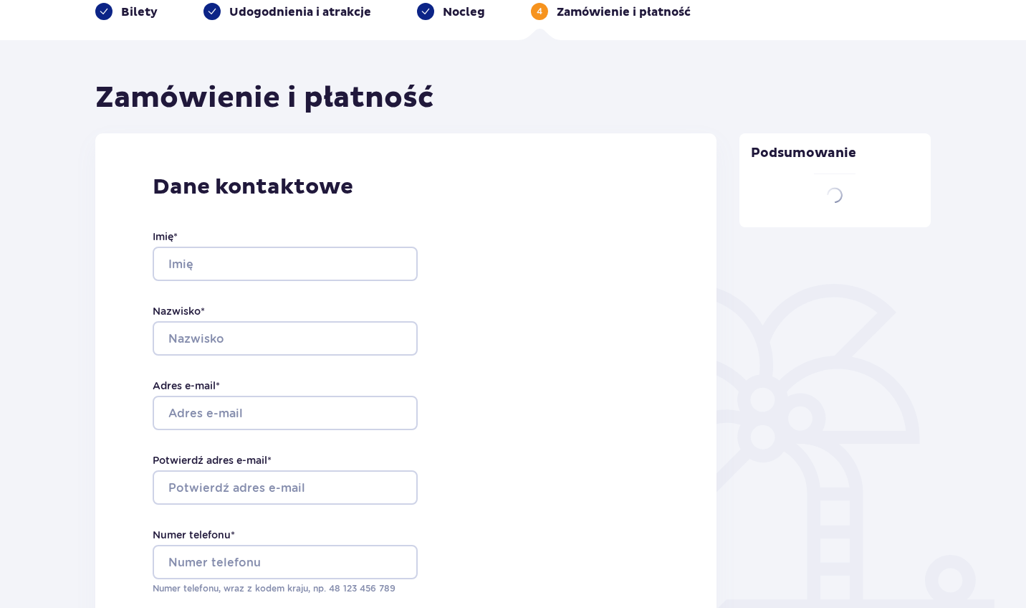
type input "[PERSON_NAME]"
type input "Rusek"
type input "[EMAIL_ADDRESS][DOMAIN_NAME]"
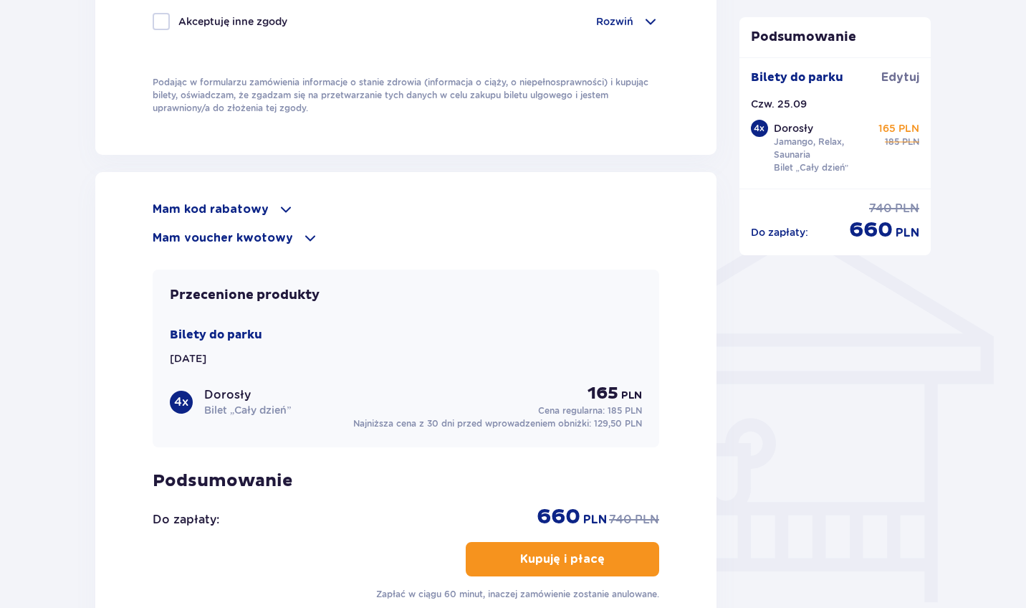
scroll to position [960, 0]
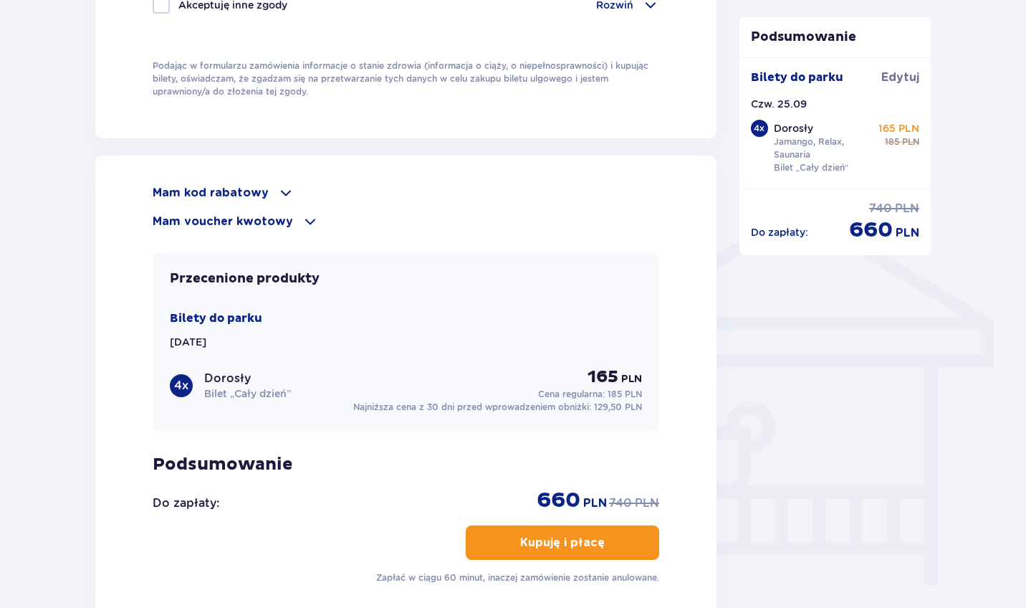
click at [239, 206] on div "Mam kod rabatowy Zastosuj Mam voucher kwotowy Zastosuj" at bounding box center [406, 207] width 507 height 46
click at [232, 194] on p "Mam kod rabatowy" at bounding box center [211, 193] width 116 height 16
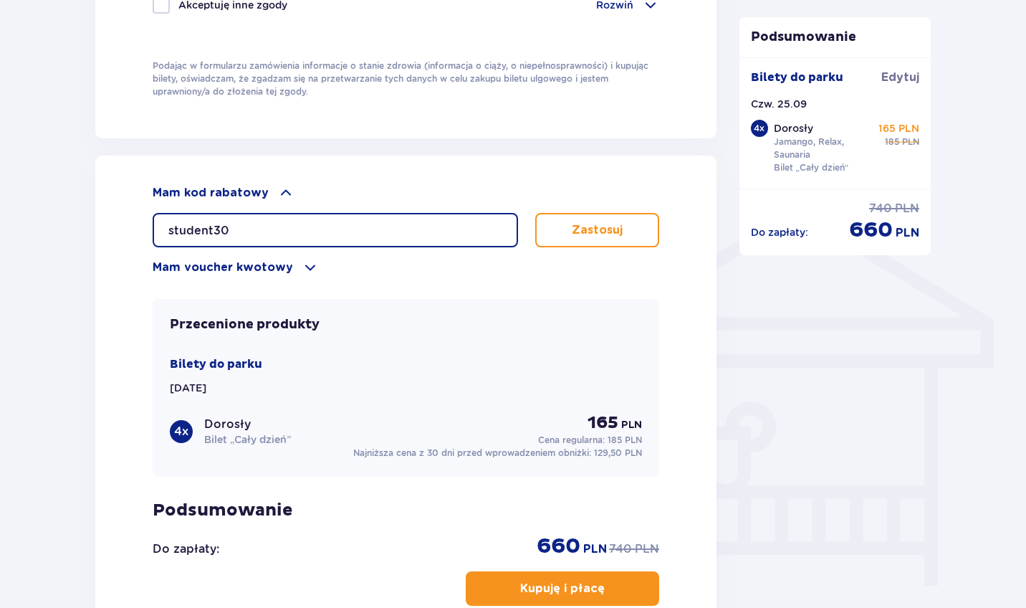
type input "student30"
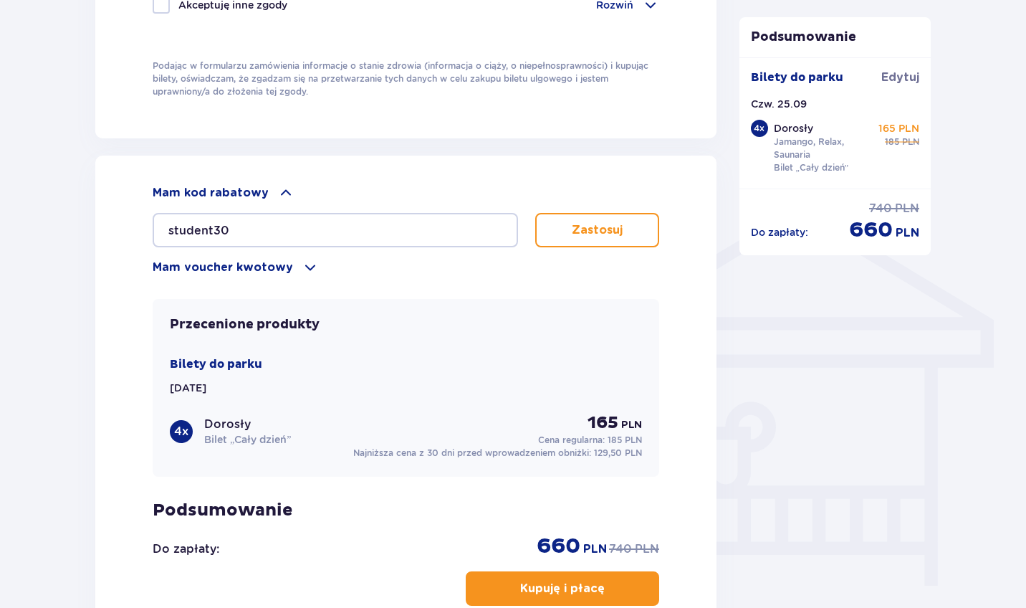
click at [582, 232] on p "Zastosuj" at bounding box center [597, 230] width 51 height 16
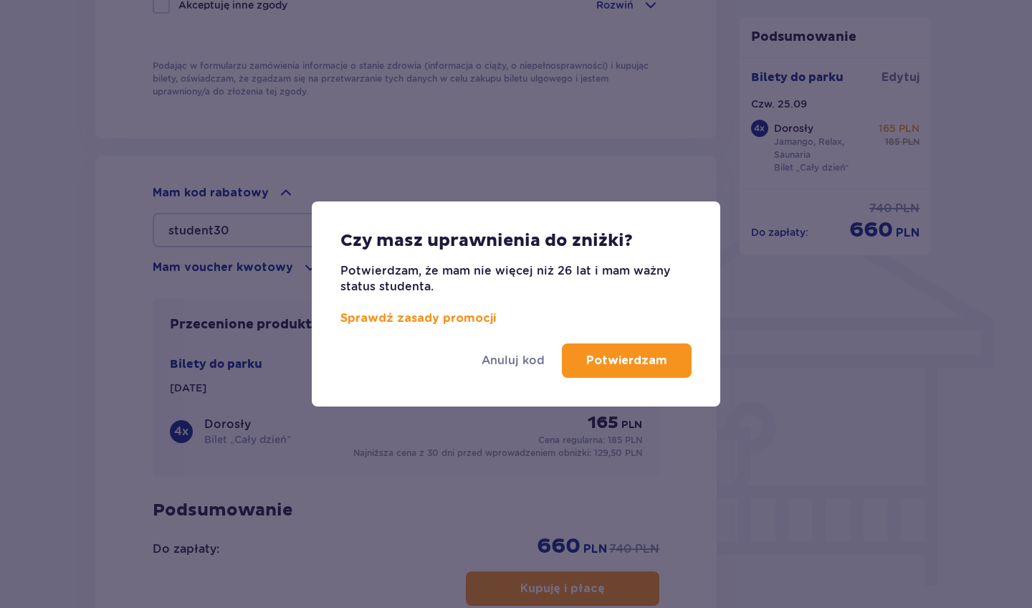
click at [649, 357] on p "Potwierdzam" at bounding box center [626, 360] width 81 height 16
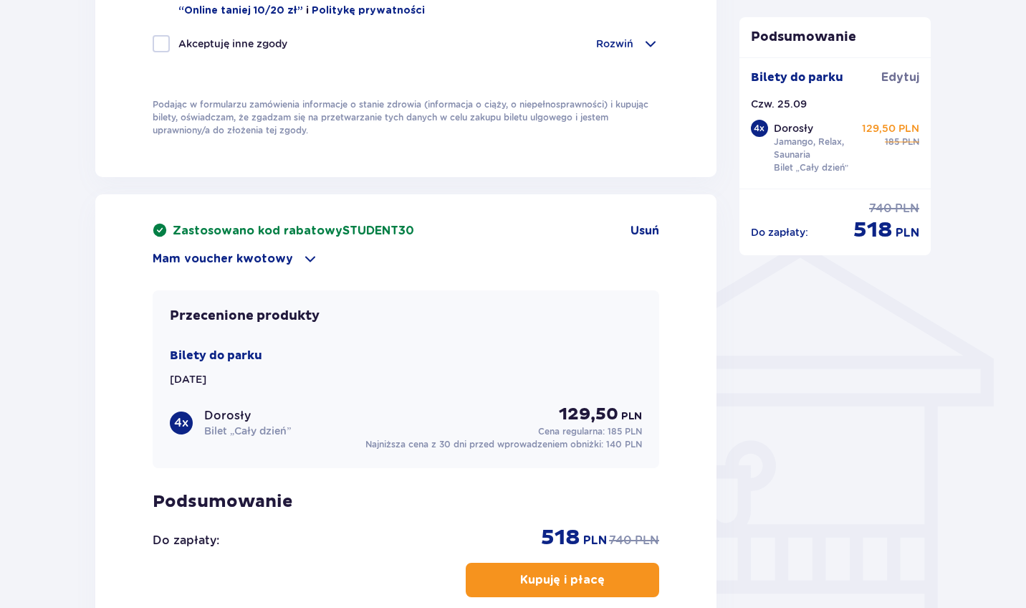
scroll to position [841, 0]
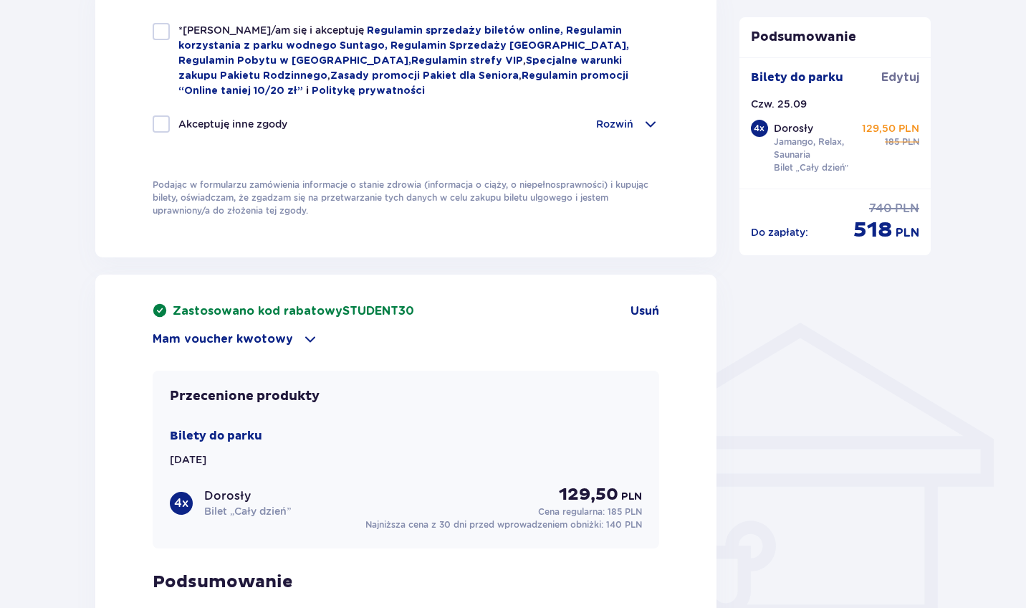
click at [615, 283] on div "Zastosowano kod rabatowy STUDENT30 Usuń Mam voucher kwotowy Zastosuj Przecenion…" at bounding box center [405, 508] width 621 height 469
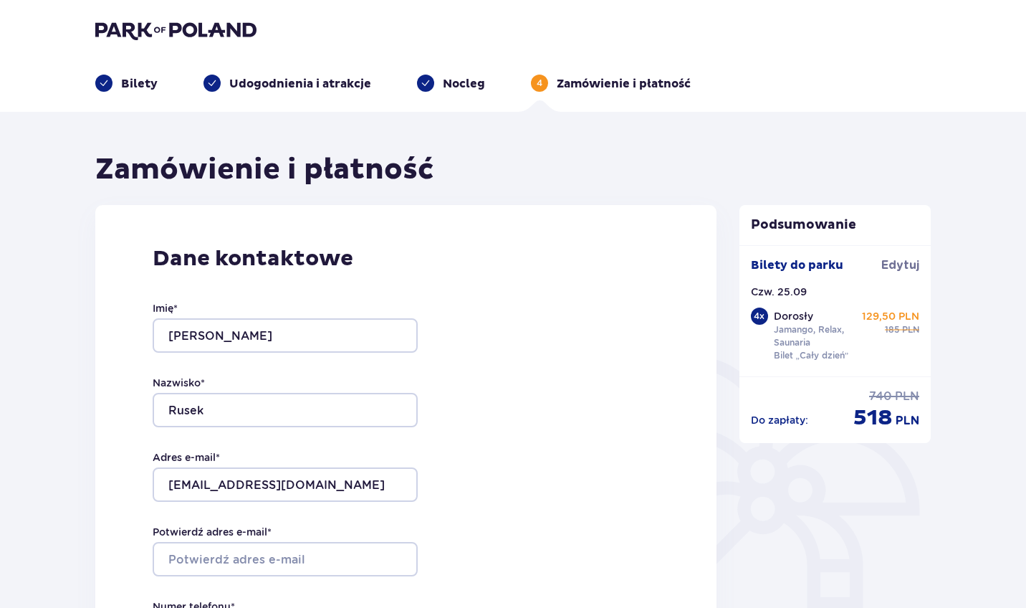
scroll to position [0, 0]
